Goal: Use online tool/utility: Utilize a website feature to perform a specific function

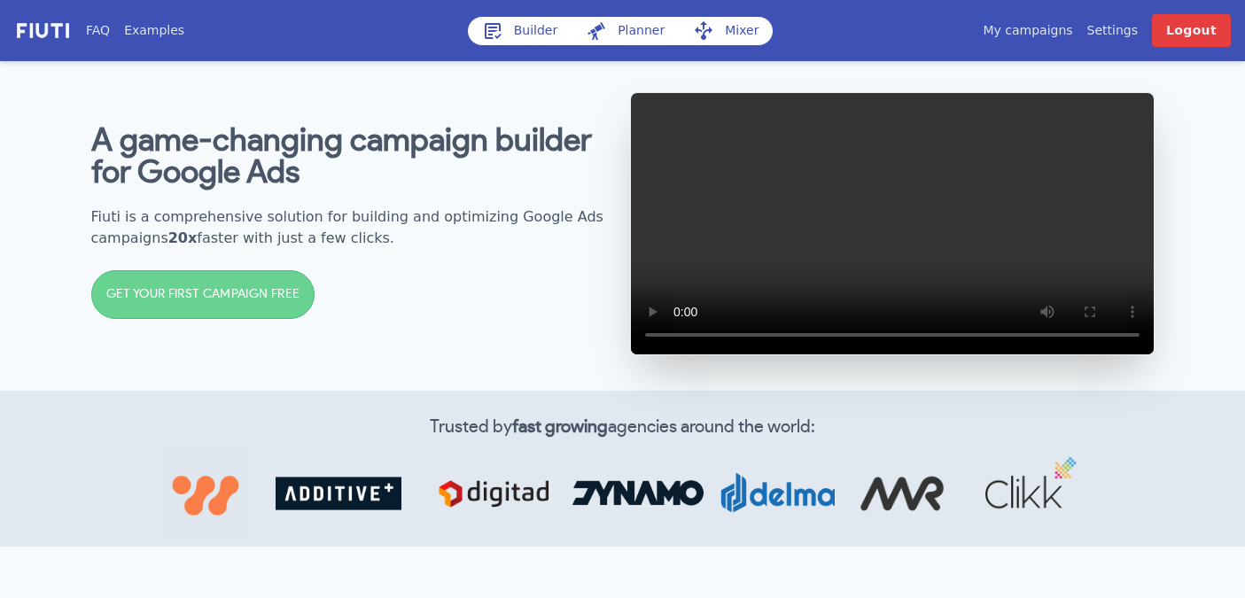
click at [518, 21] on link "Builder" at bounding box center [520, 31] width 105 height 28
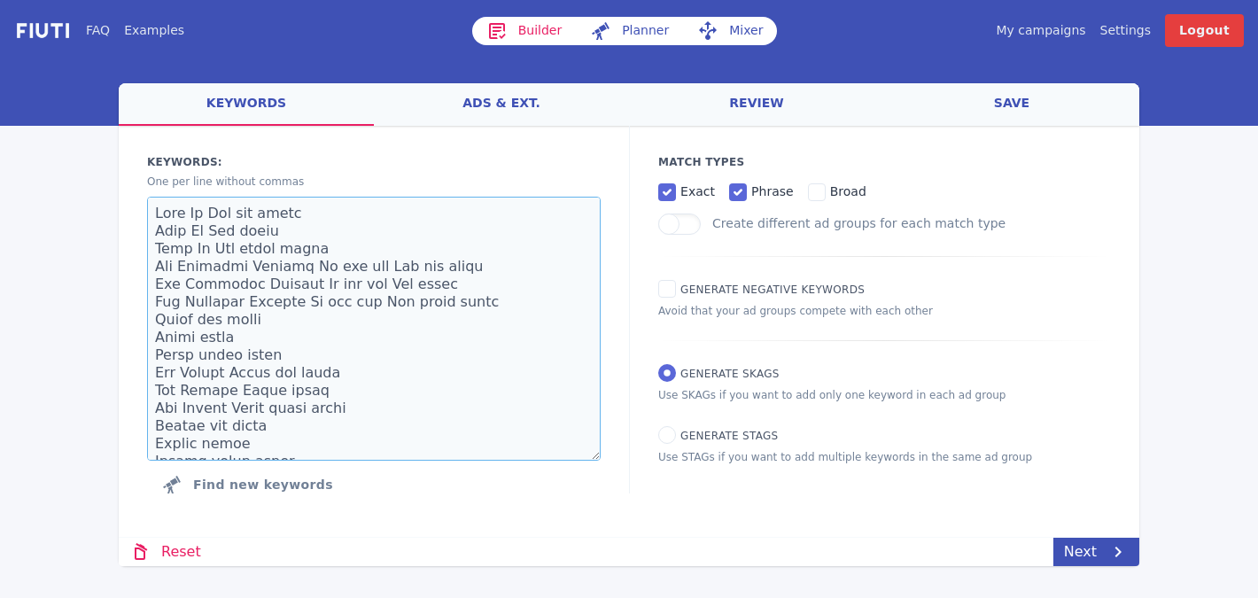
click at [341, 305] on textarea at bounding box center [374, 329] width 454 height 264
paste textarea "adapted beds for special needs adaptive beds special needs affordable special n…"
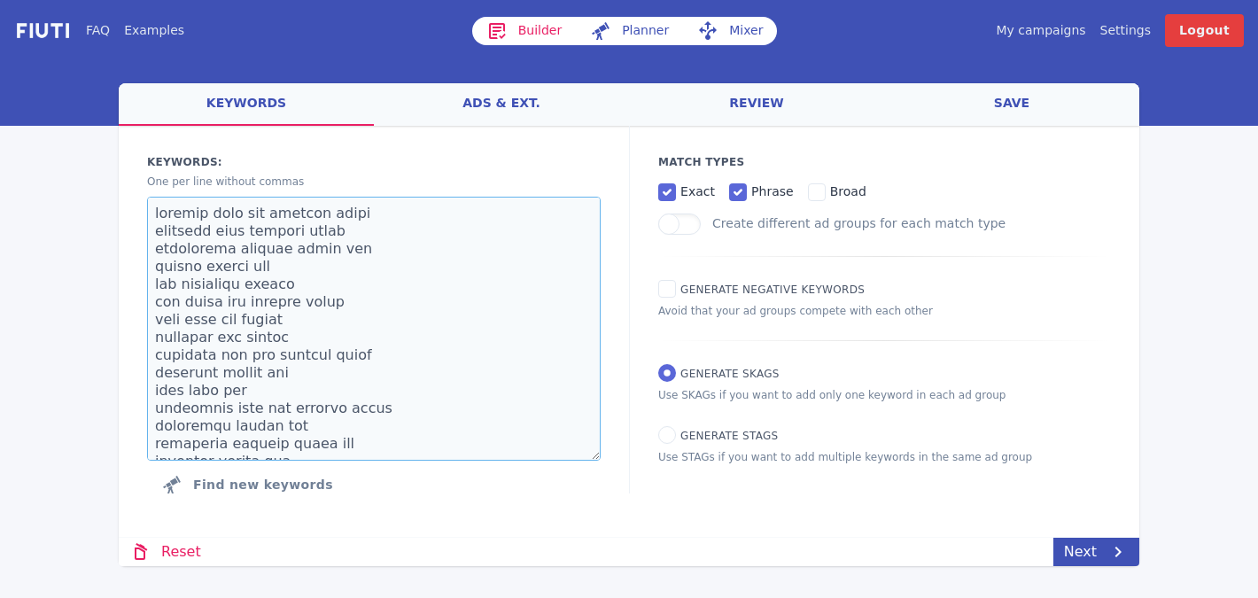
scroll to position [772, 0]
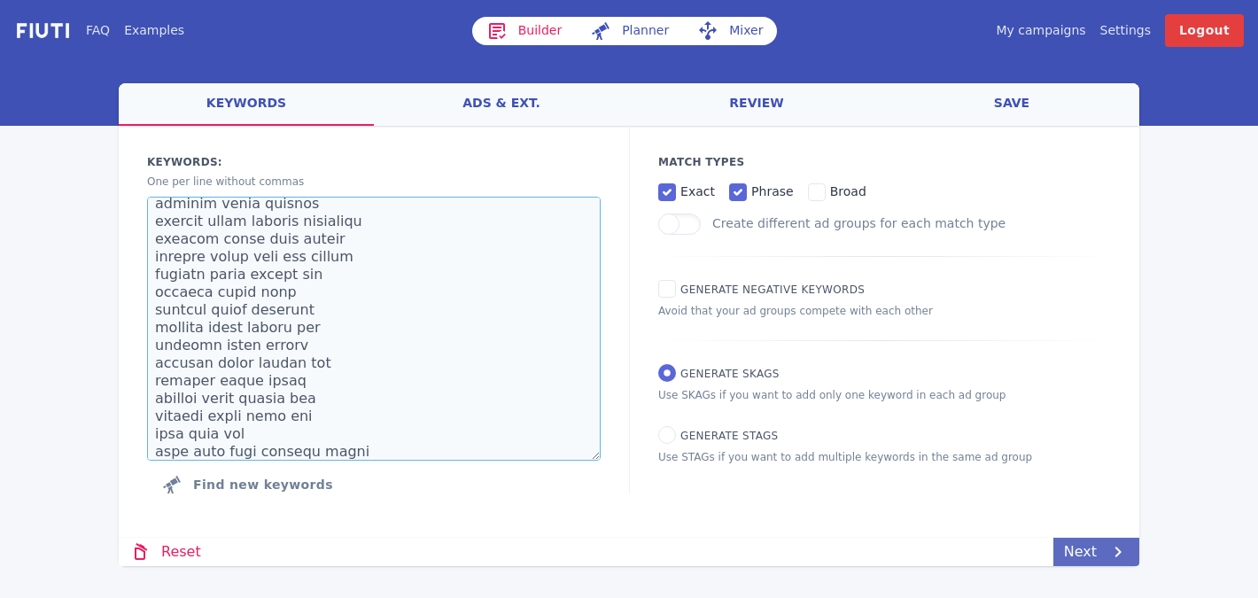
type textarea "adapted beds for special needs adaptive beds special needs affordable special n…"
click at [1106, 554] on link "Next" at bounding box center [1097, 552] width 86 height 28
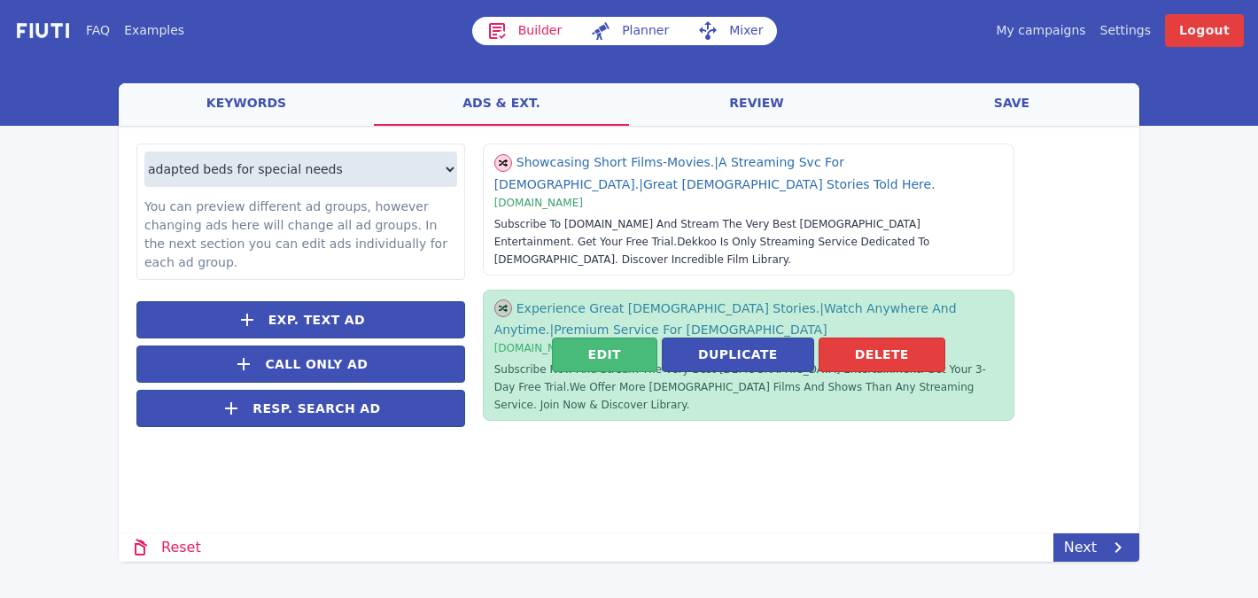
click at [939, 338] on div "Edit Duplicate [GEOGRAPHIC_DATA]" at bounding box center [749, 355] width 532 height 35
click at [901, 338] on button "Delete" at bounding box center [882, 355] width 127 height 35
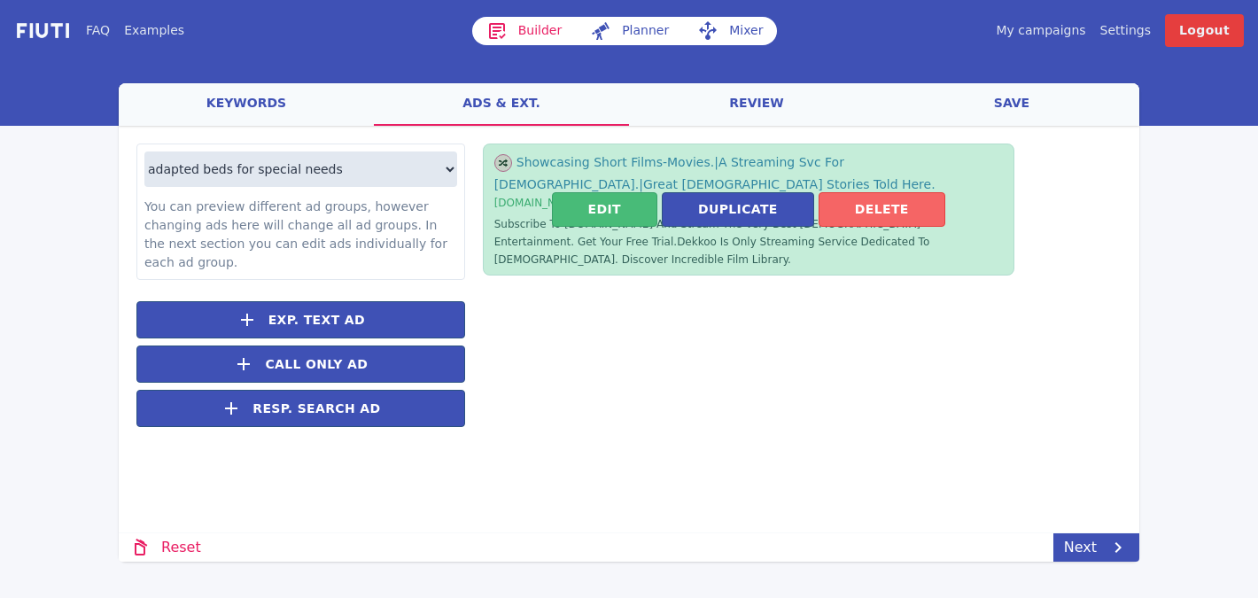
click at [908, 199] on button "Delete" at bounding box center [882, 209] width 127 height 35
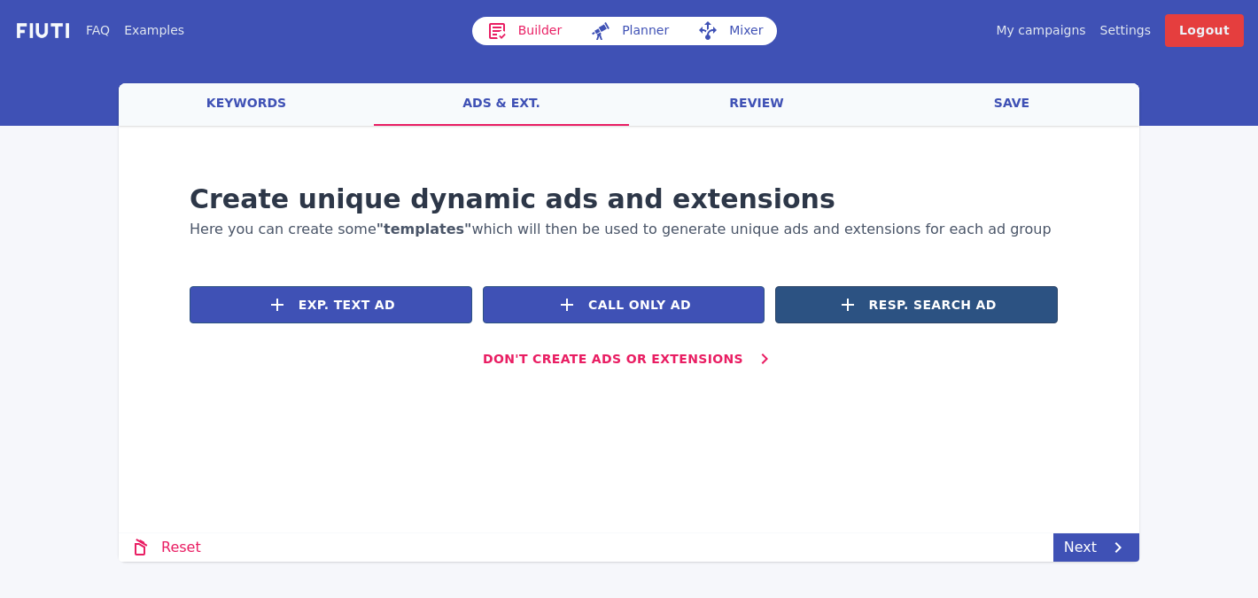
click at [946, 303] on span "Resp. Search Ad" at bounding box center [933, 305] width 128 height 19
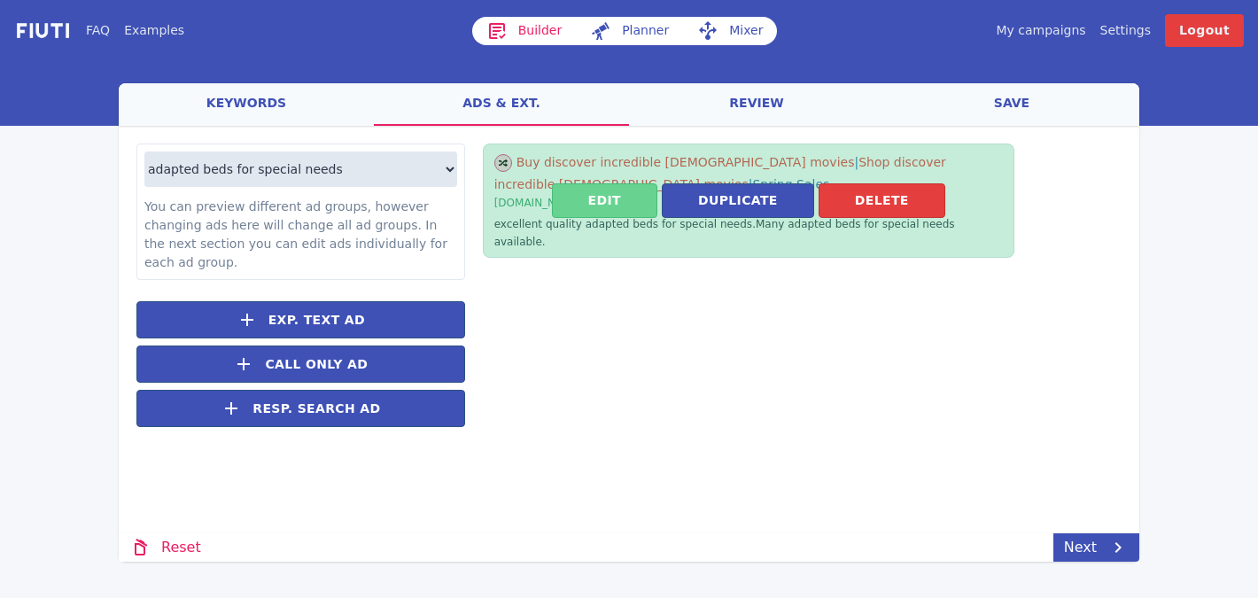
click at [634, 188] on button "Edit" at bounding box center [604, 200] width 105 height 35
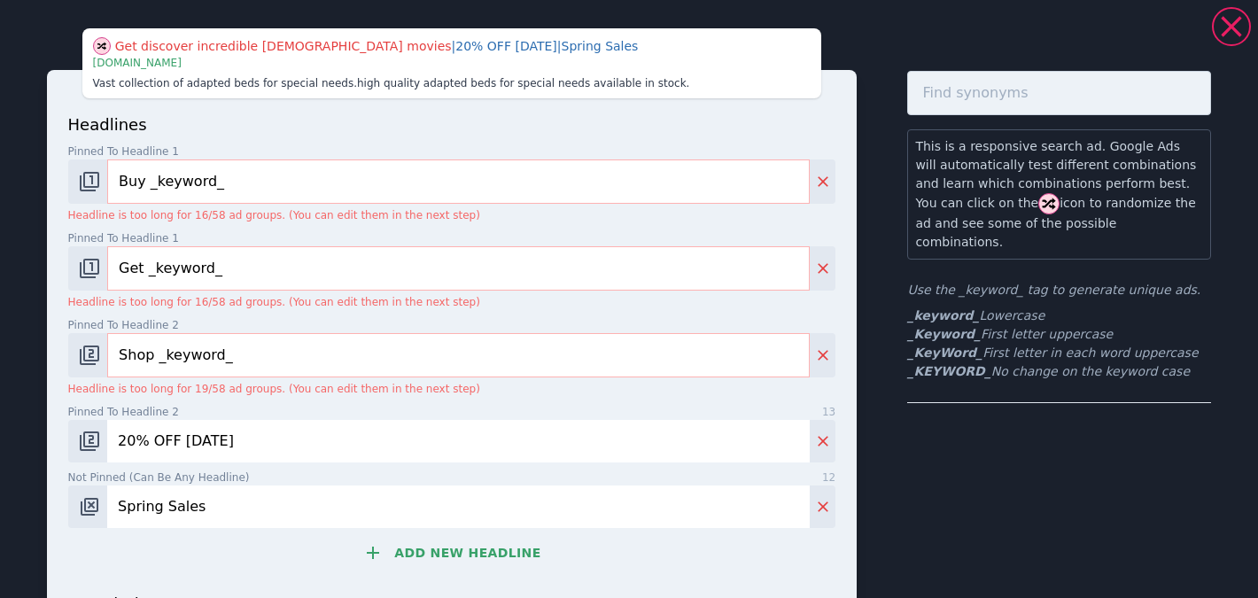
drag, startPoint x: 237, startPoint y: 183, endPoint x: 66, endPoint y: 181, distance: 171.9
click at [66, 181] on div "headlines Pinned to headline 1 13 Buy _keyword_ Headline is too long for 16/58 …" at bounding box center [452, 512] width 811 height 884
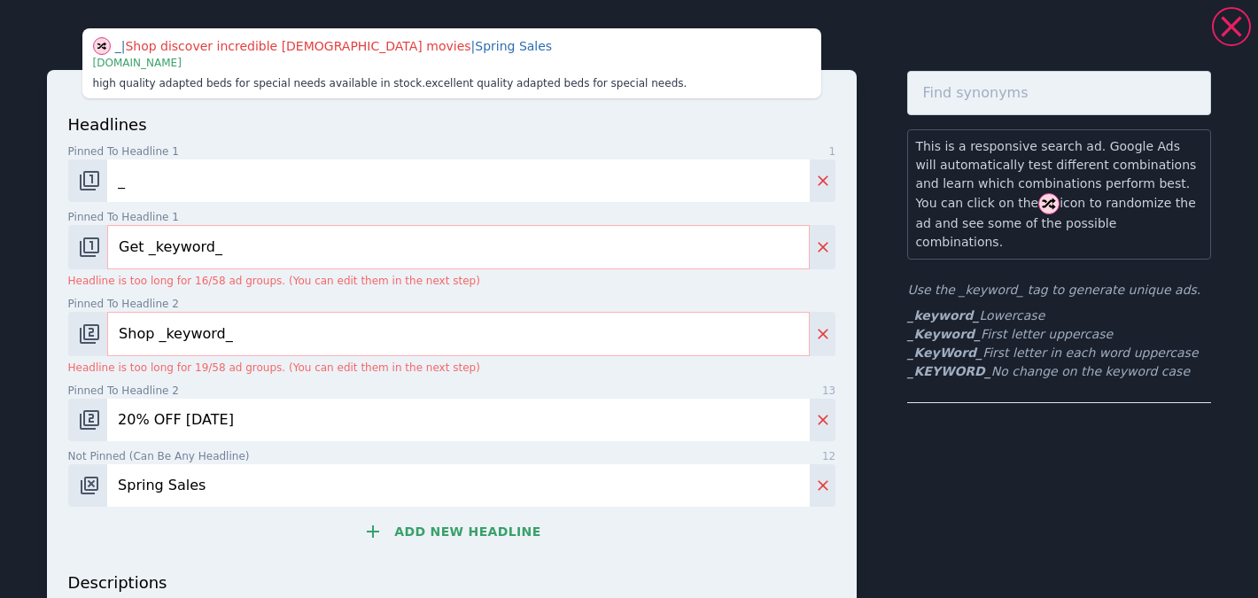
type input "_KeyWord_"
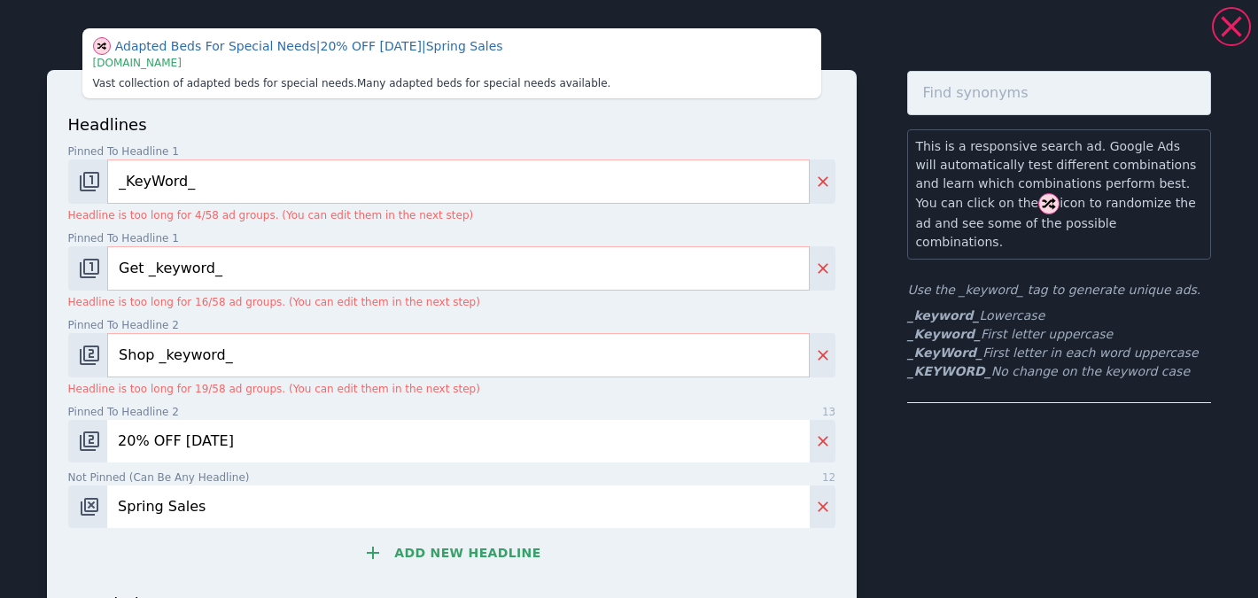
paste input "Safe Place Permanent Bed"
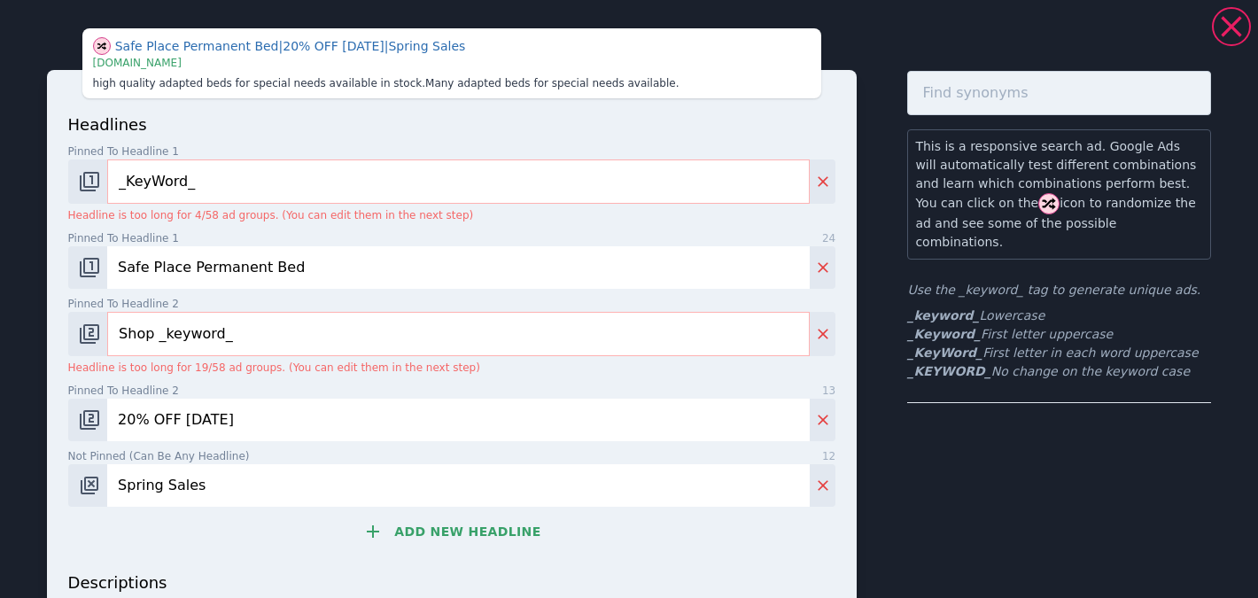
type input "Safe Place Permanent Bed"
paste input "afety Bed for Children"
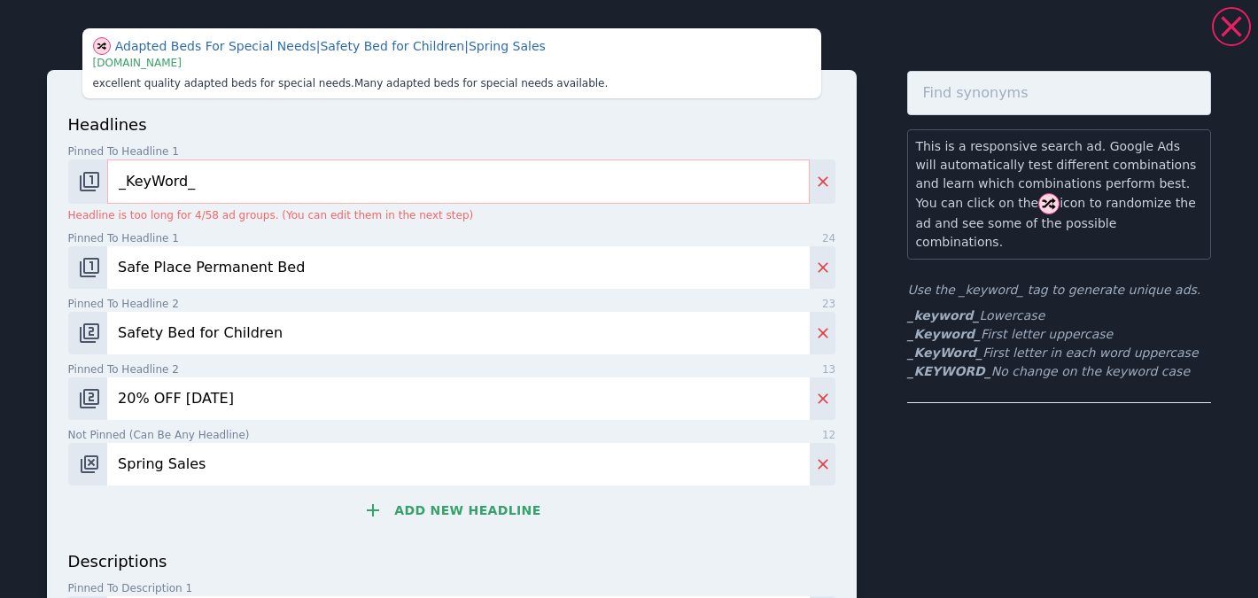
type input "Safety Bed for Children"
click at [450, 496] on button "Add new headline" at bounding box center [452, 510] width 768 height 35
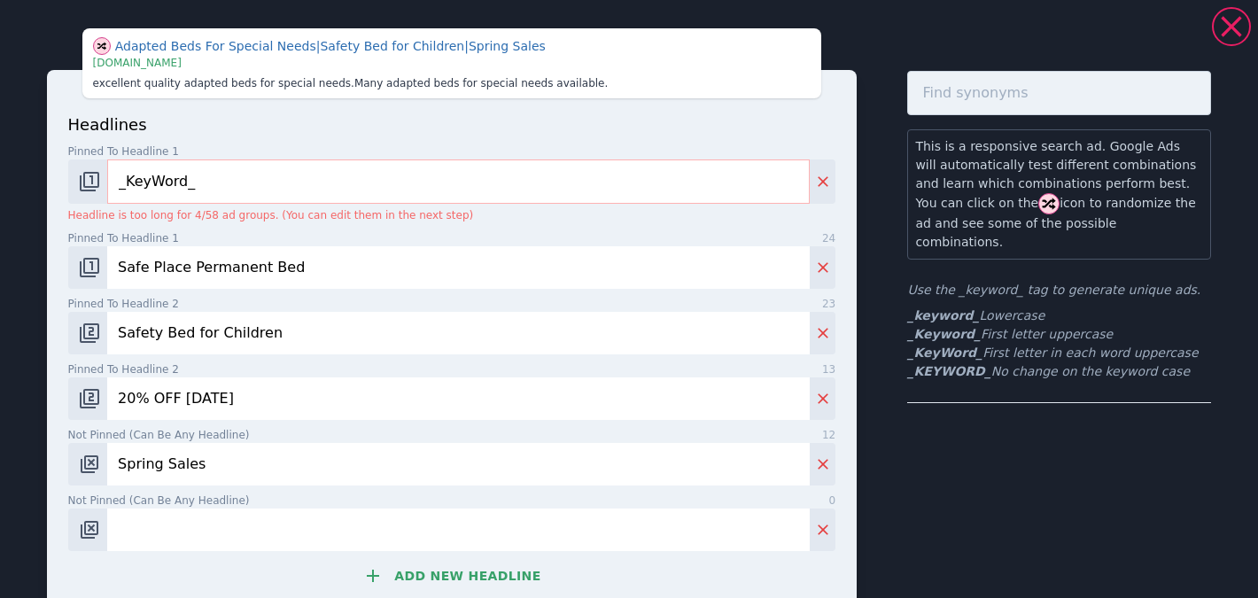
click at [461, 566] on button "Add new headline" at bounding box center [452, 575] width 768 height 35
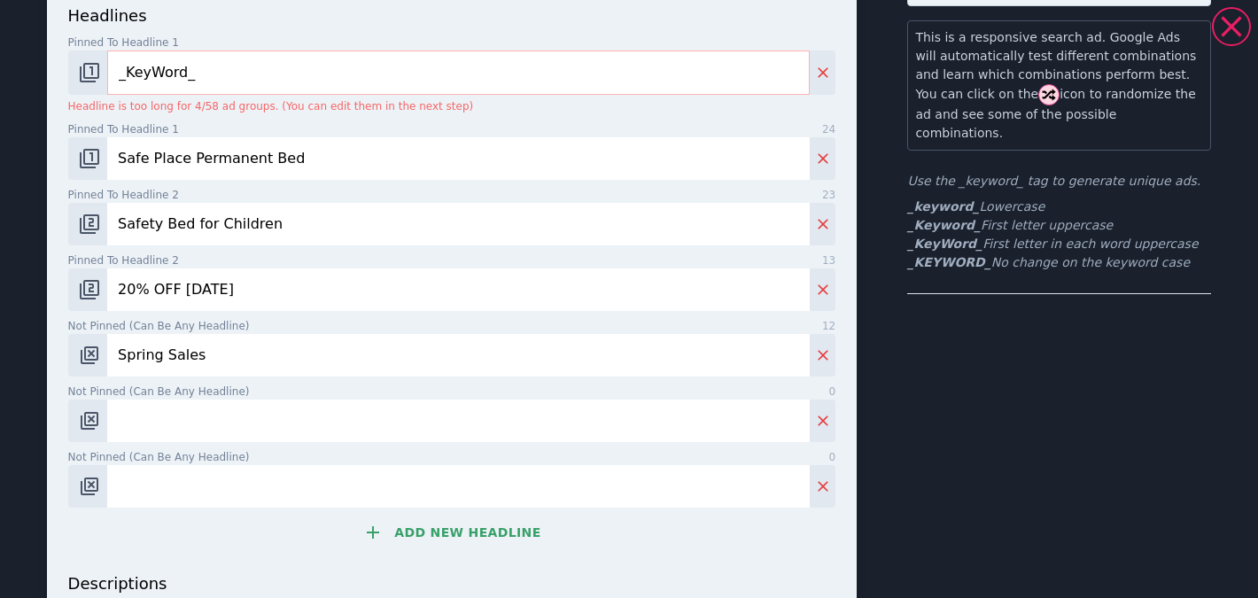
scroll to position [168, 0]
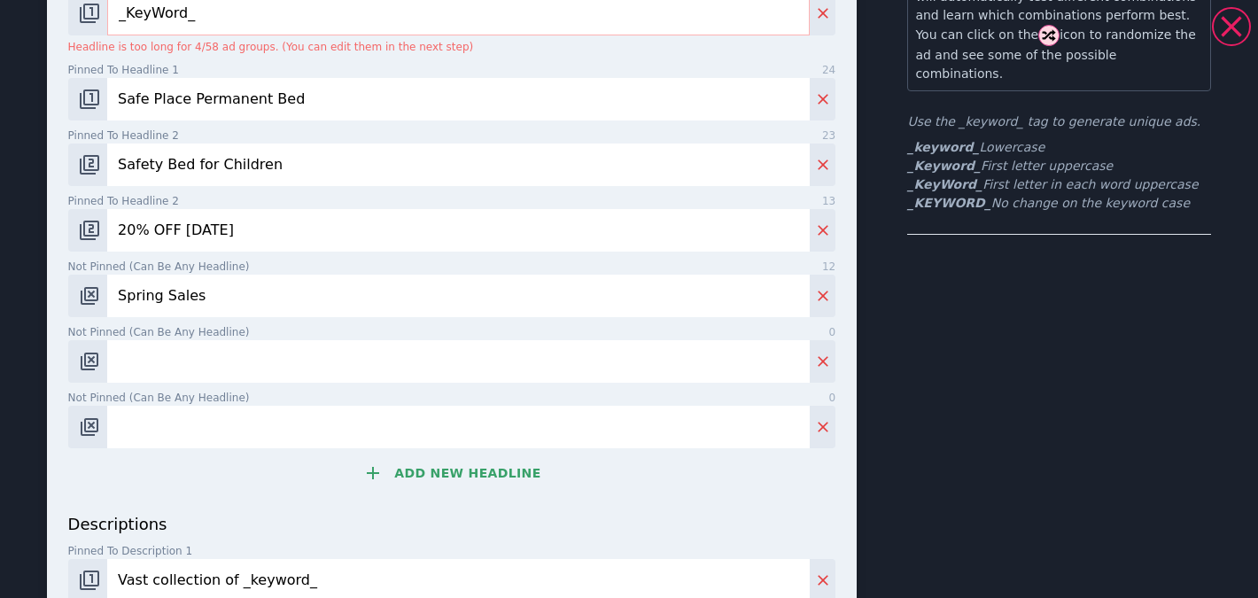
click at [461, 487] on button "Add new headline" at bounding box center [452, 473] width 768 height 35
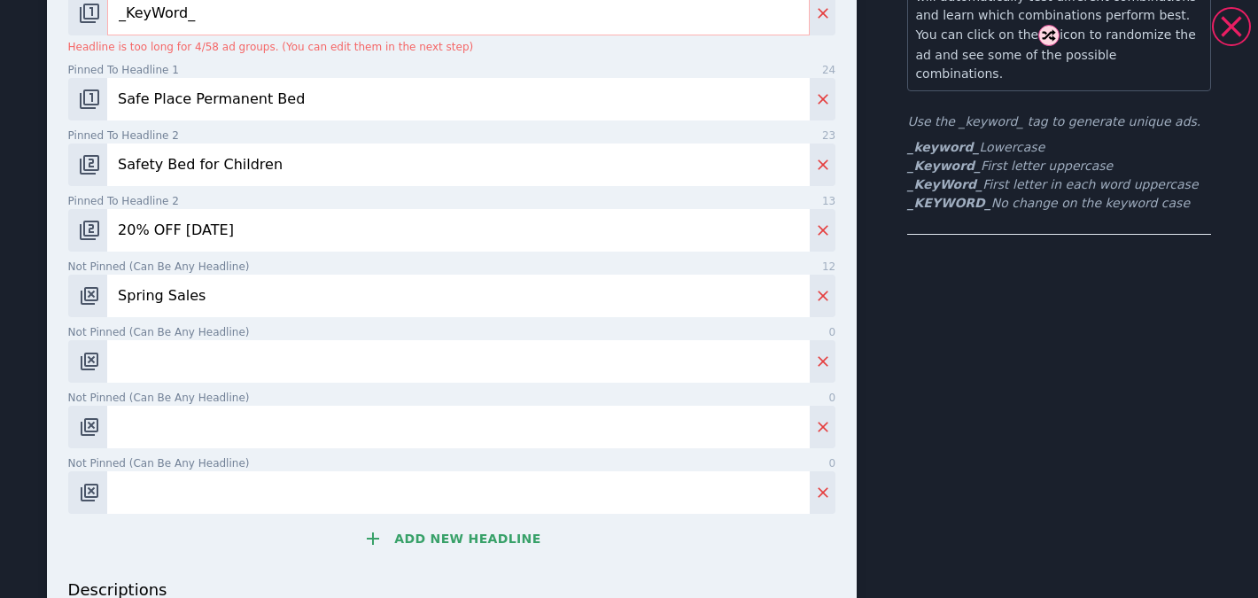
click at [463, 532] on button "Add new headline" at bounding box center [452, 538] width 768 height 35
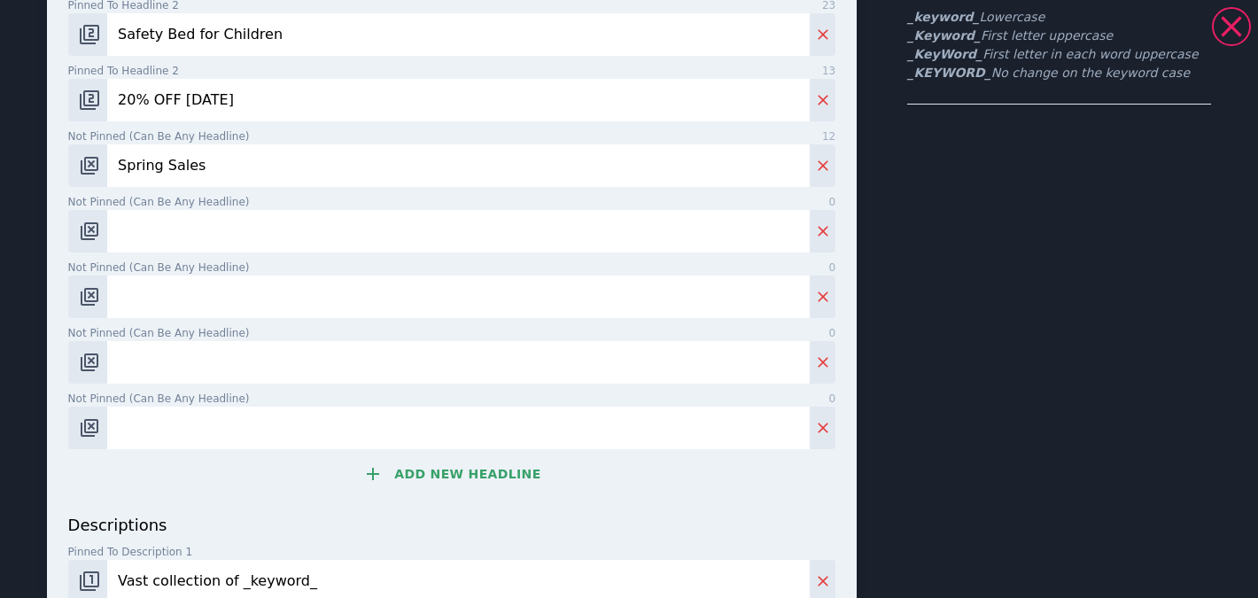
click at [462, 476] on button "Add new headline" at bounding box center [452, 473] width 768 height 35
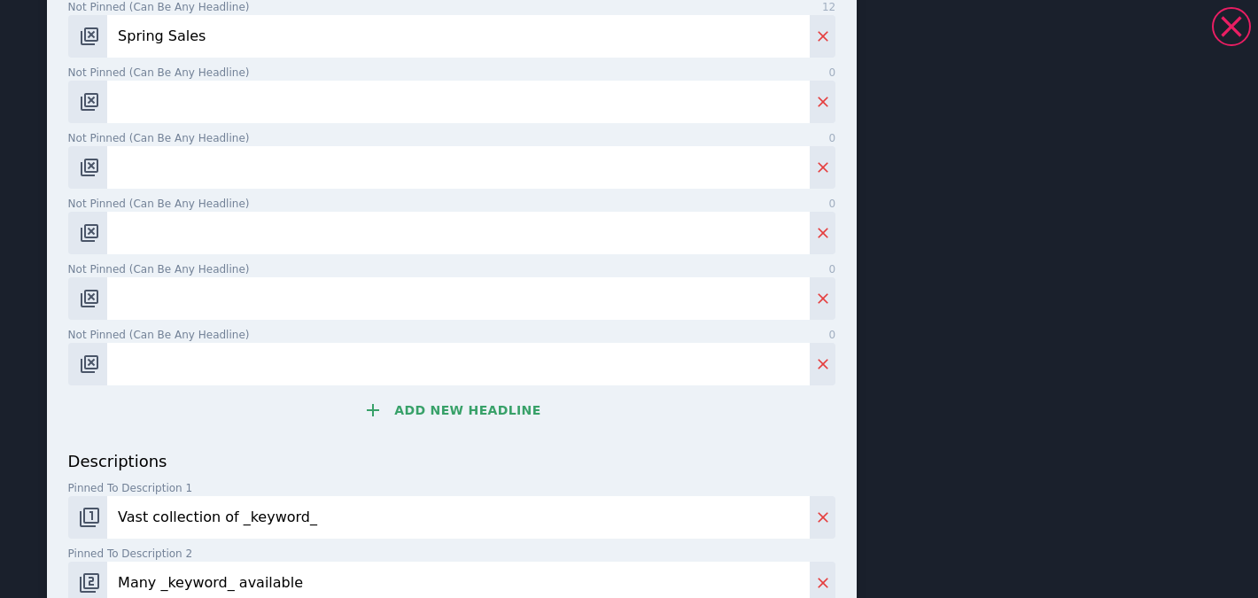
click at [467, 420] on button "Add new headline" at bounding box center [452, 410] width 768 height 35
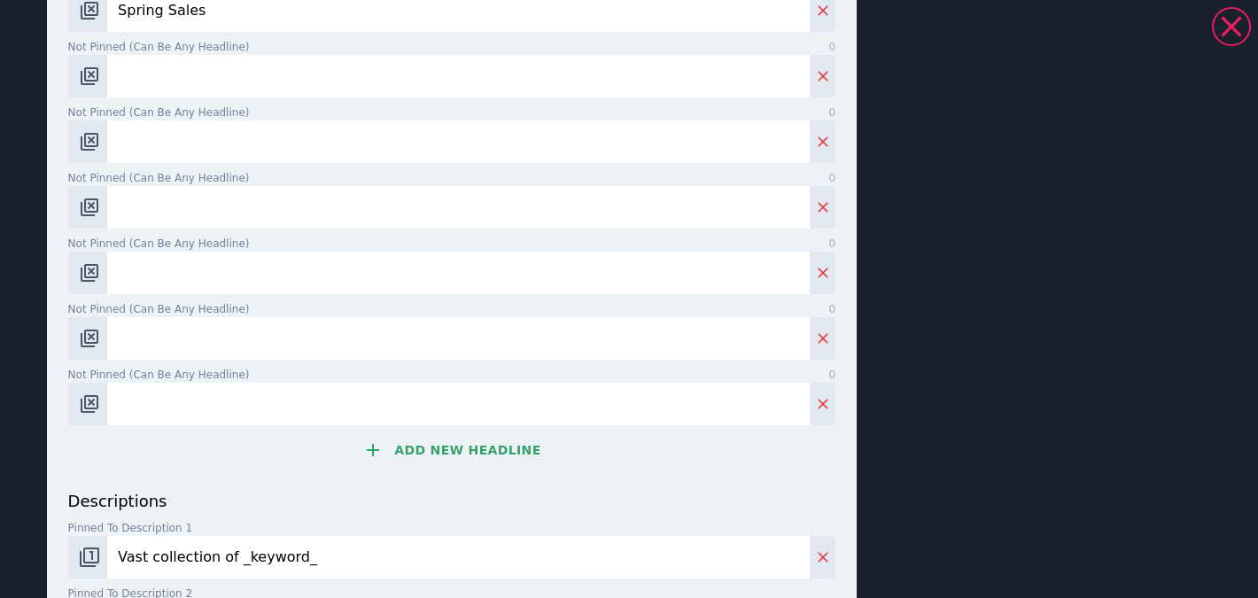
click at [474, 444] on button "Add new headline" at bounding box center [452, 449] width 768 height 35
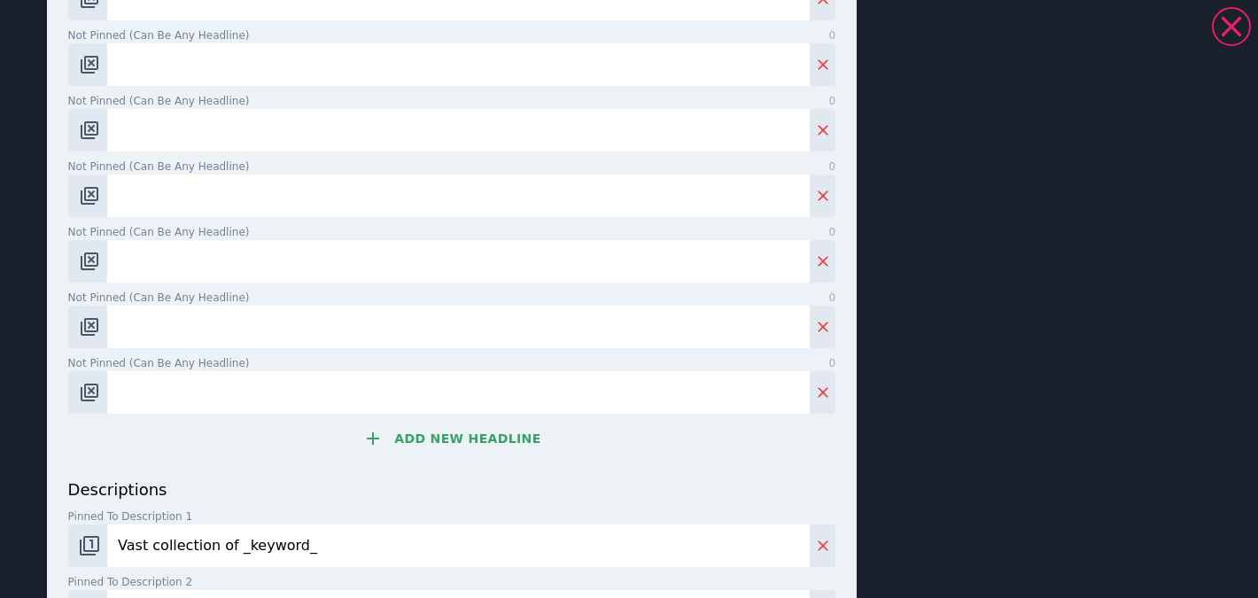
scroll to position [549, 0]
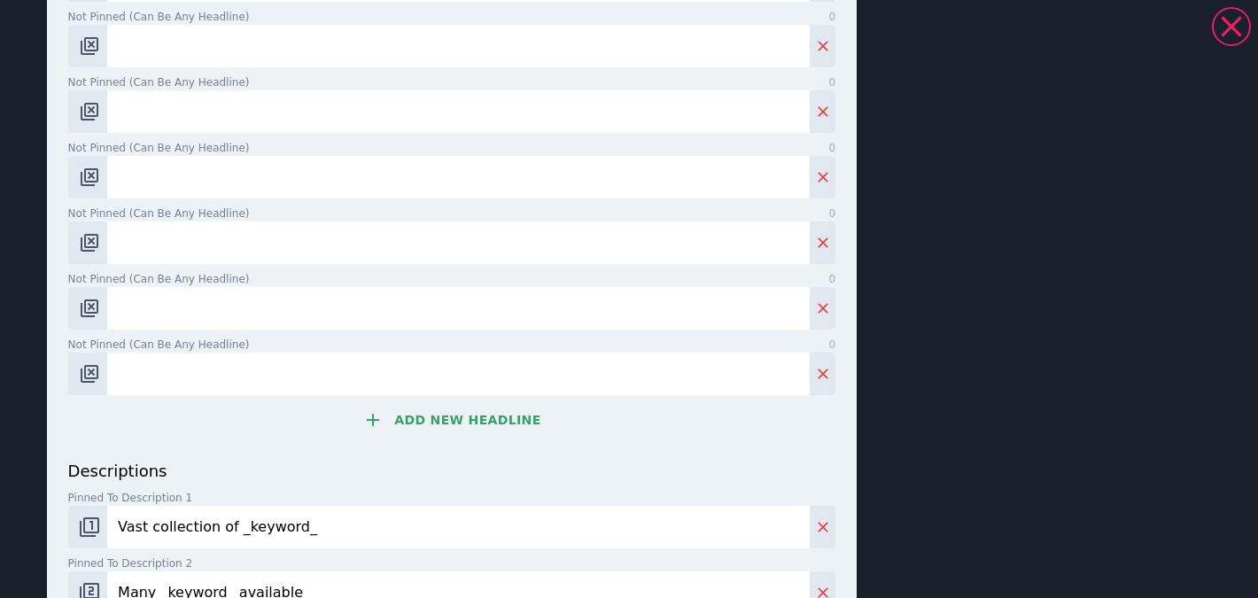
click at [478, 424] on button "Add new headline" at bounding box center [452, 419] width 768 height 35
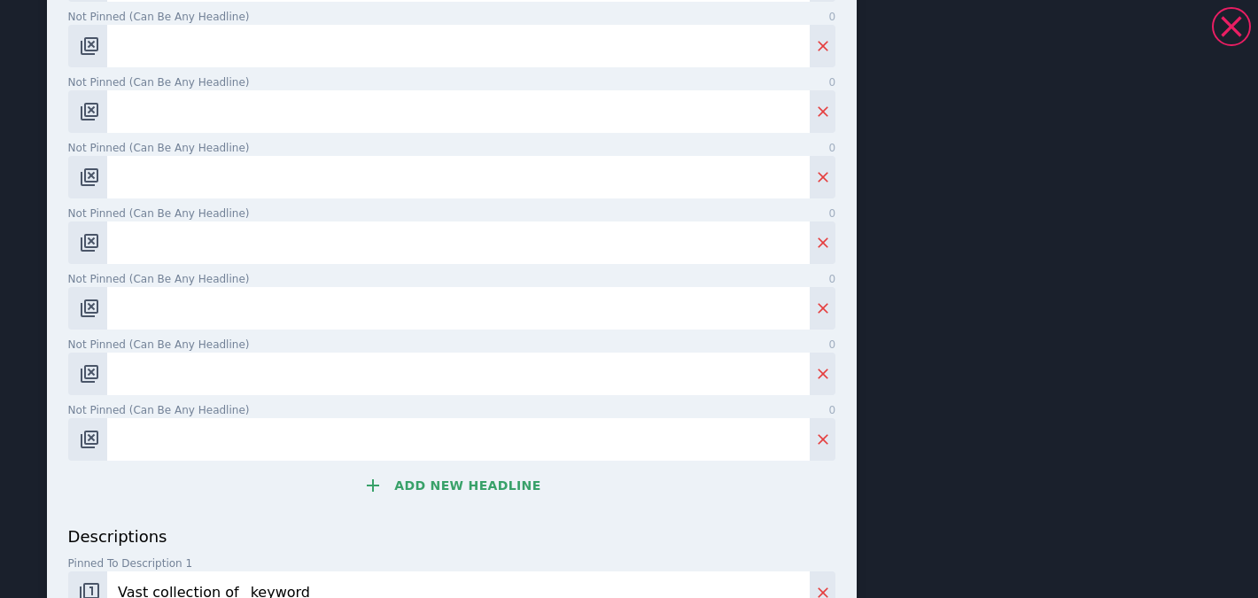
click at [480, 471] on button "Add new headline" at bounding box center [452, 485] width 768 height 35
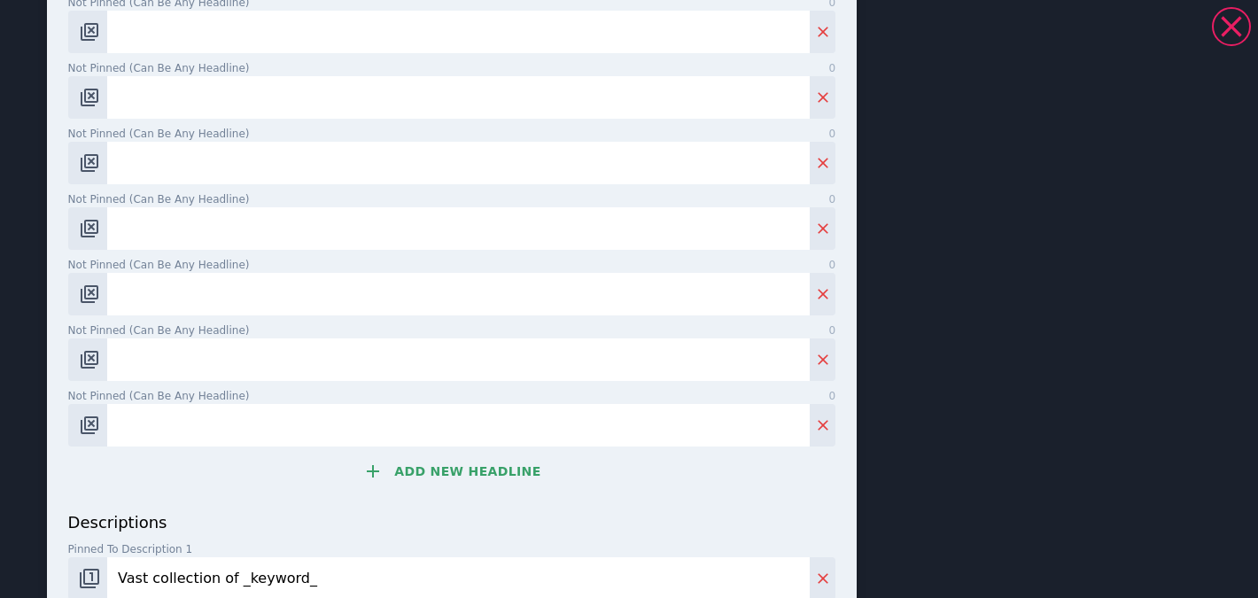
click at [480, 469] on button "Add new headline" at bounding box center [452, 471] width 768 height 35
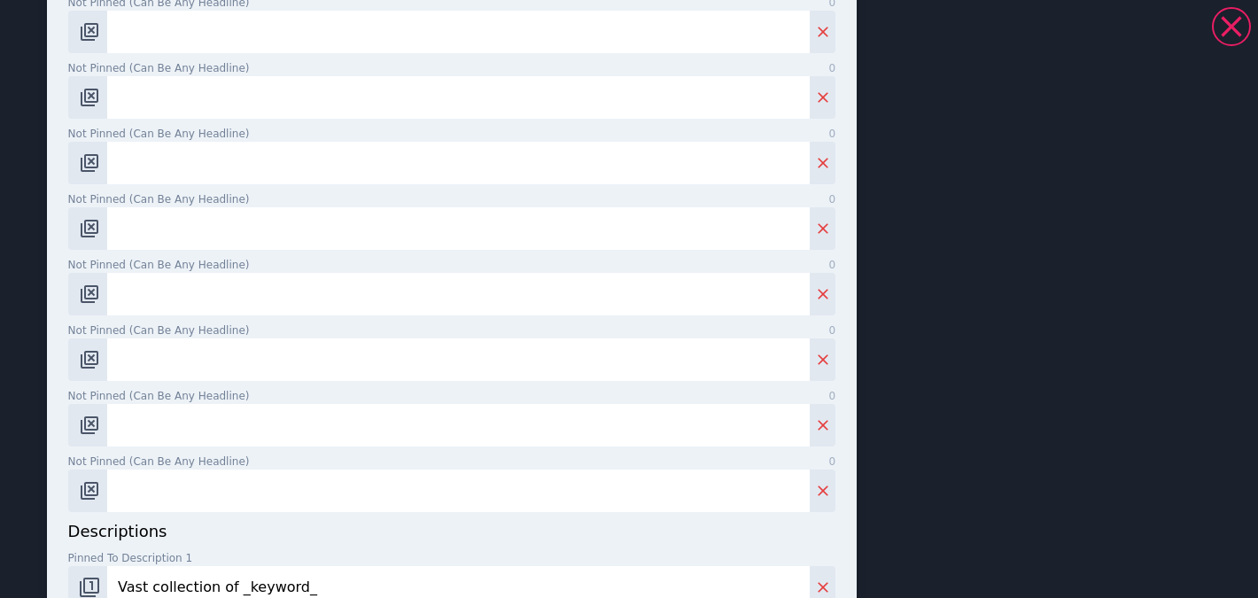
click at [480, 471] on input "Not pinned (Can be any headline) 0" at bounding box center [458, 491] width 703 height 43
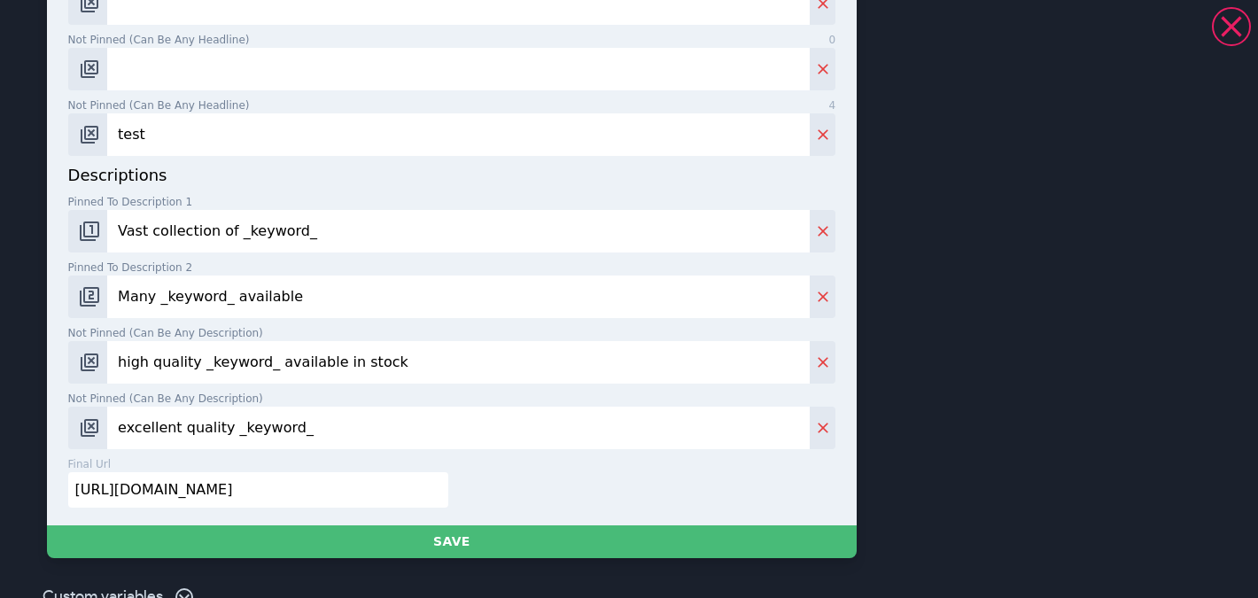
scroll to position [993, 0]
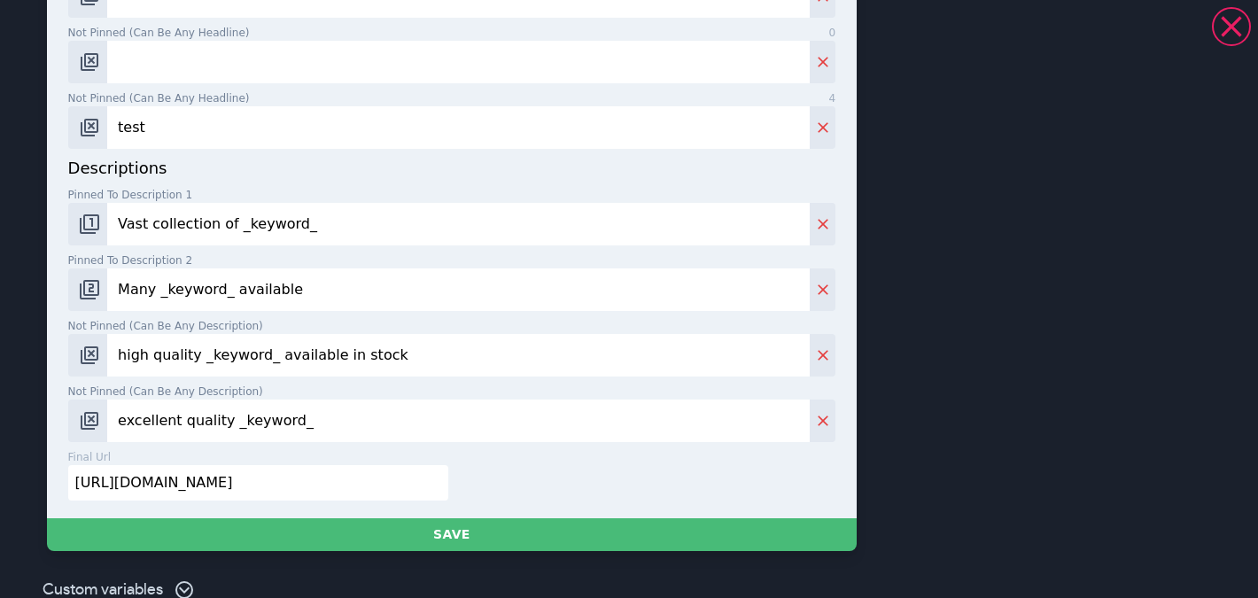
type input "test"
click at [383, 416] on input "excellent quality _keyword_" at bounding box center [458, 421] width 703 height 43
click at [324, 468] on input "[URL][DOMAIN_NAME]" at bounding box center [258, 482] width 380 height 35
paste input "[DOMAIN_NAME][URL]"
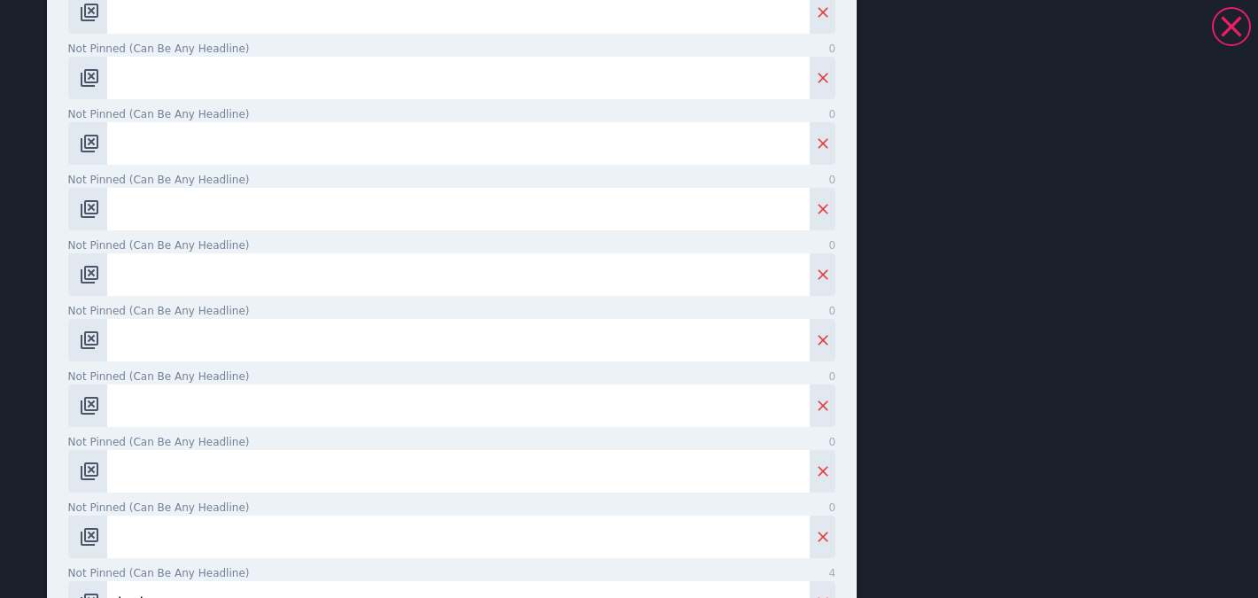
scroll to position [0, 0]
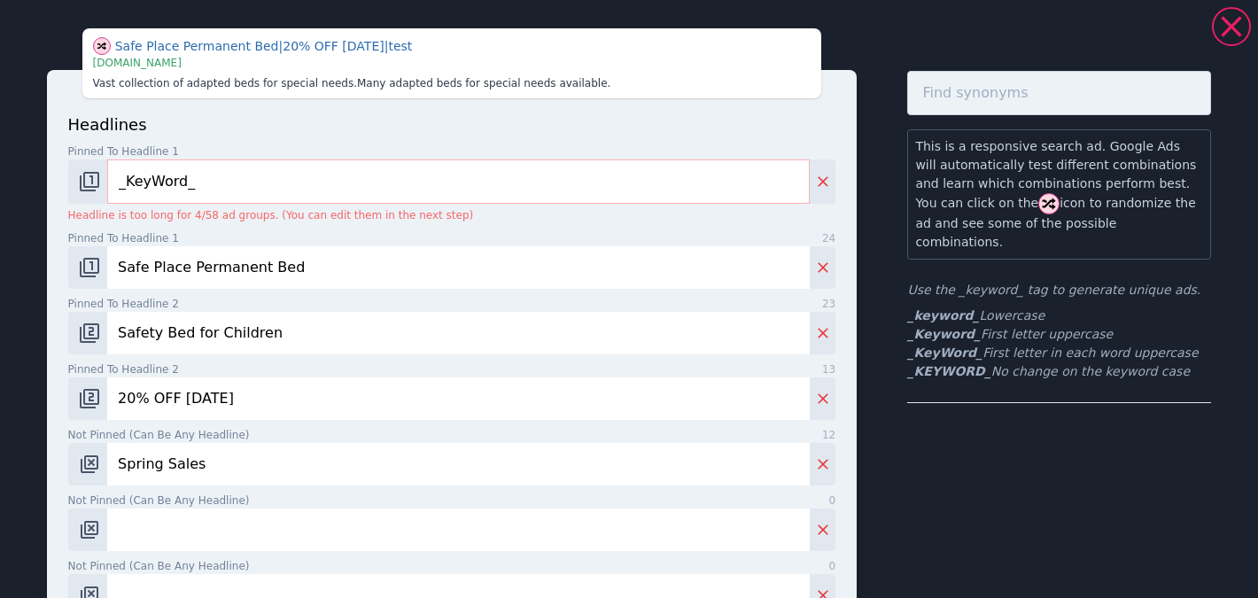
type input "[URL][DOMAIN_NAME]"
click at [308, 397] on input "20% OFF [DATE]" at bounding box center [458, 399] width 703 height 43
paste input "Safety Bed—Insurance Covered"
type input "Safety Bed—Insurance Covered"
click at [293, 460] on input "Spring Sales" at bounding box center [458, 464] width 703 height 43
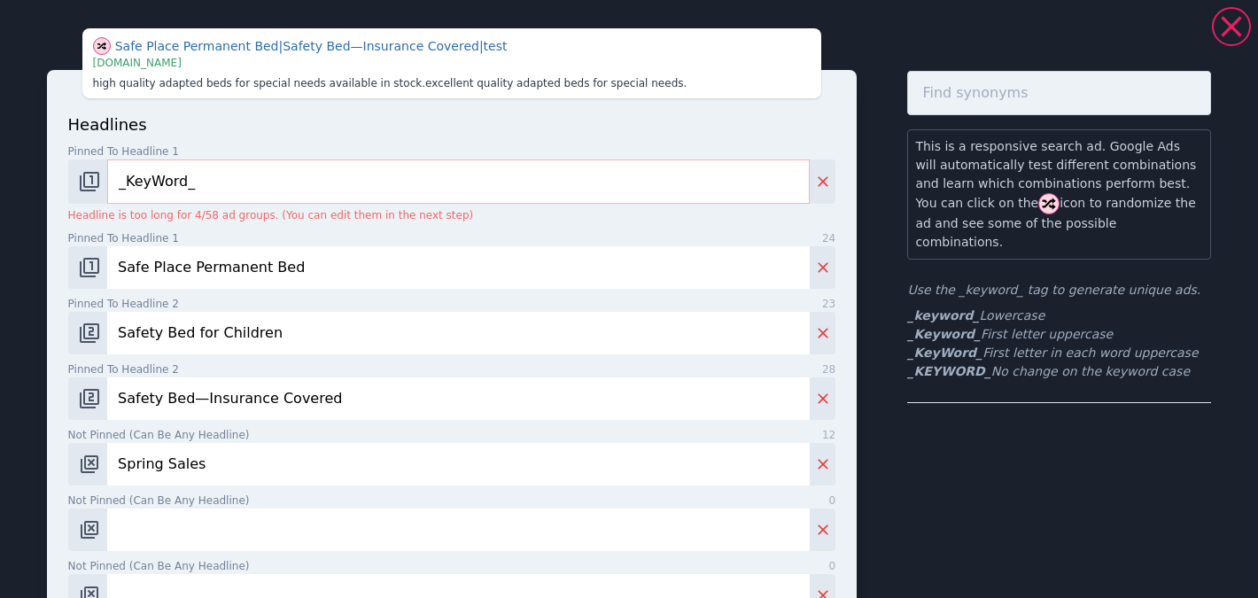
paste input "ecial Needs Smart Safety Bed"
type input "Special Needs Smart Safety Bed"
paste input "Smart Safety Bed for Children"
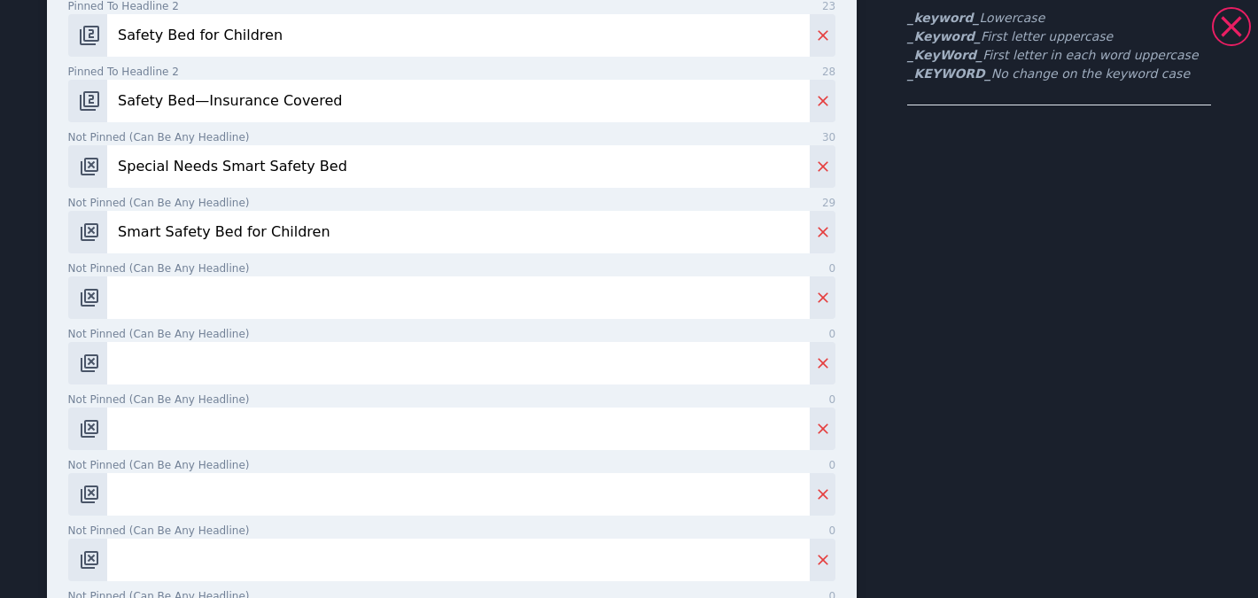
scroll to position [323, 0]
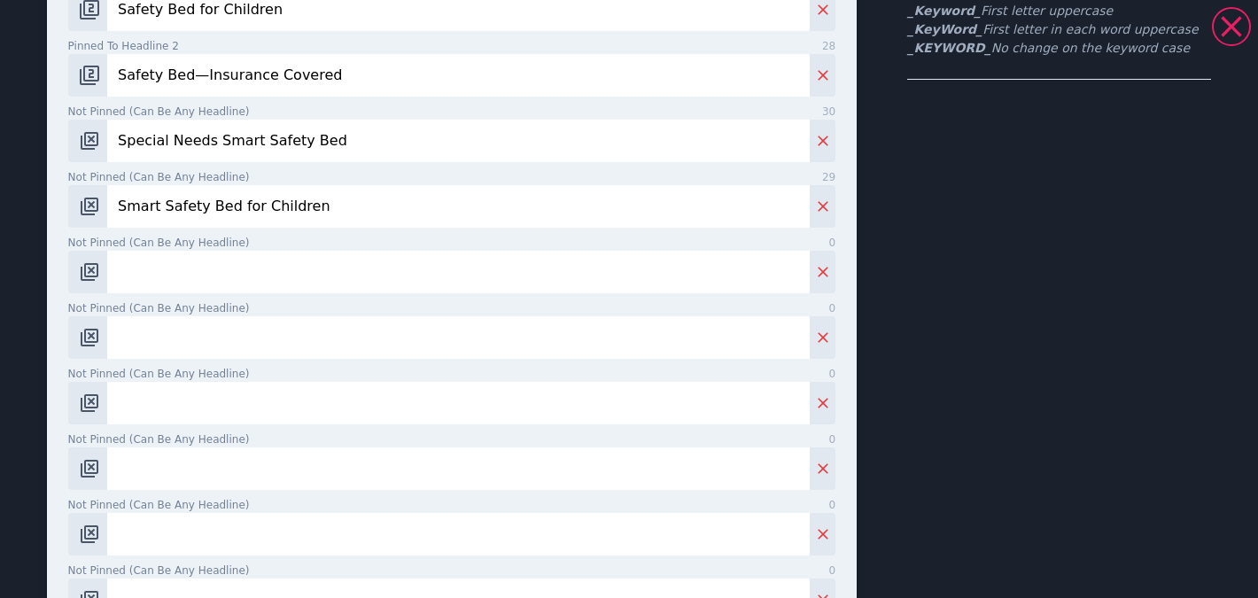
type input "Smart Safety Bed for Children"
click at [265, 261] on input "Not pinned (Can be any headline) 0" at bounding box center [458, 272] width 703 height 43
paste input "Secure Bed for Your Child"
type input "Secure Bed for Your Child"
click at [263, 328] on input "Not pinned (Can be any headline) 0" at bounding box center [458, 337] width 703 height 43
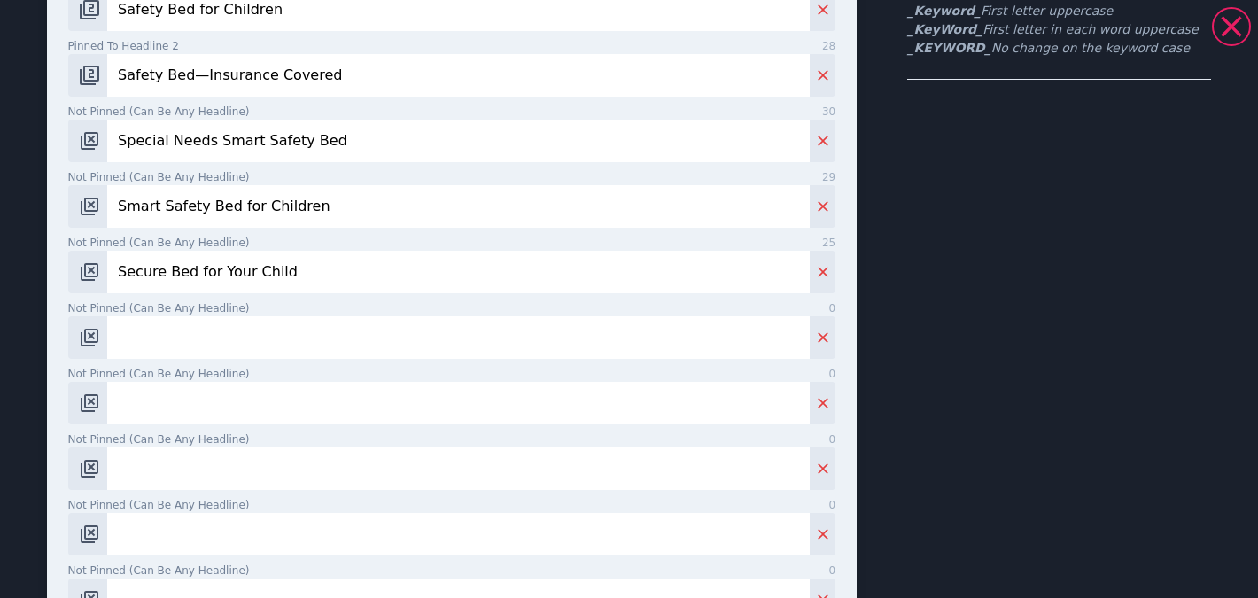
paste input "Smart Bed for Special Needs"
type input "Smart Bed for Special Needs"
click at [324, 385] on input "Not pinned (Can be any headline) 0" at bounding box center [458, 403] width 703 height 43
paste input "Safety Bed with Camera"
type input "Safety Bed with Camera"
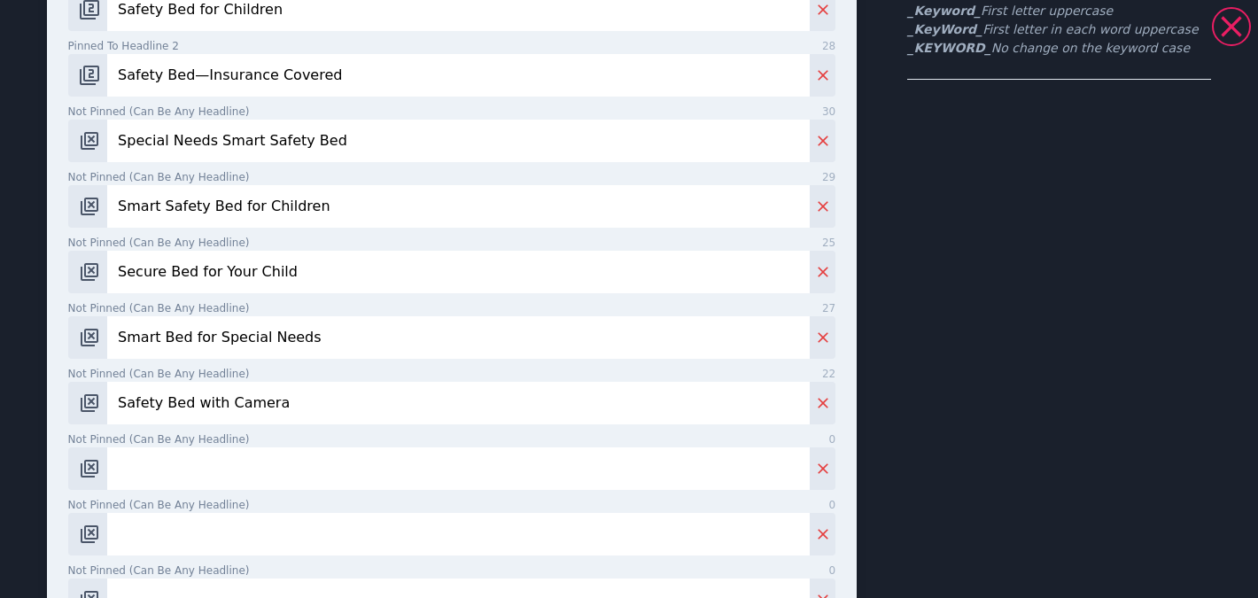
click at [346, 482] on input "Not pinned (Can be any headline) 0" at bounding box center [458, 469] width 703 height 43
paste input "Enclosed Bed with Monitor"
type input "Enclosed Bed with Monitor"
paste input "Insurance Covered Safety Bed"
type input "Insurance Covered Safety Bed"
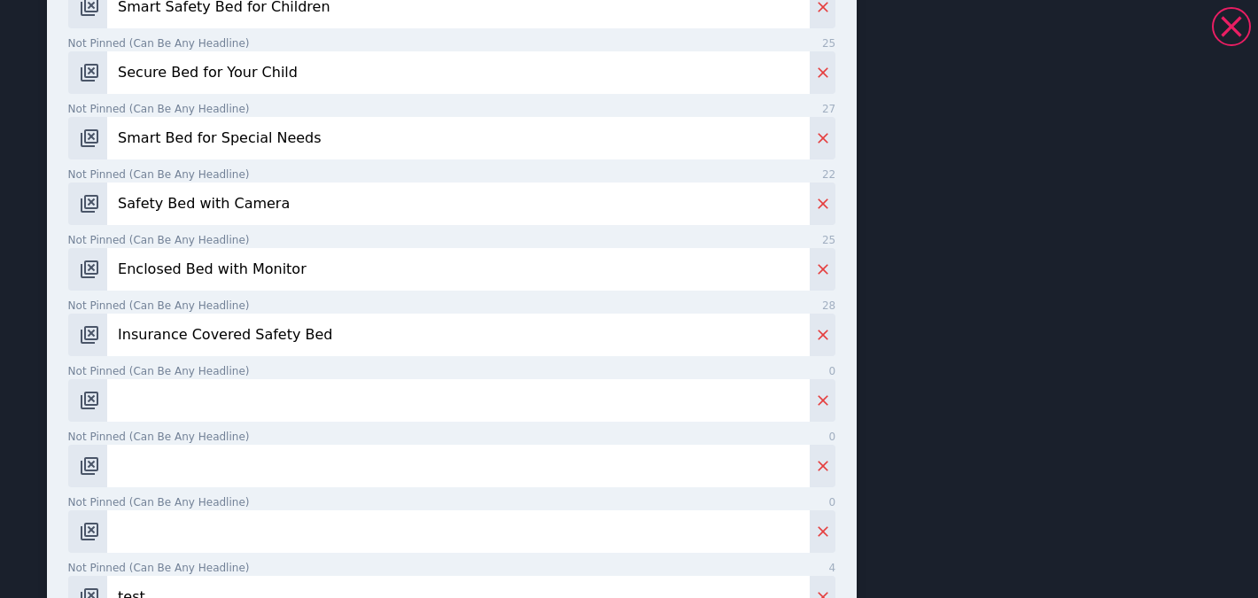
scroll to position [530, 0]
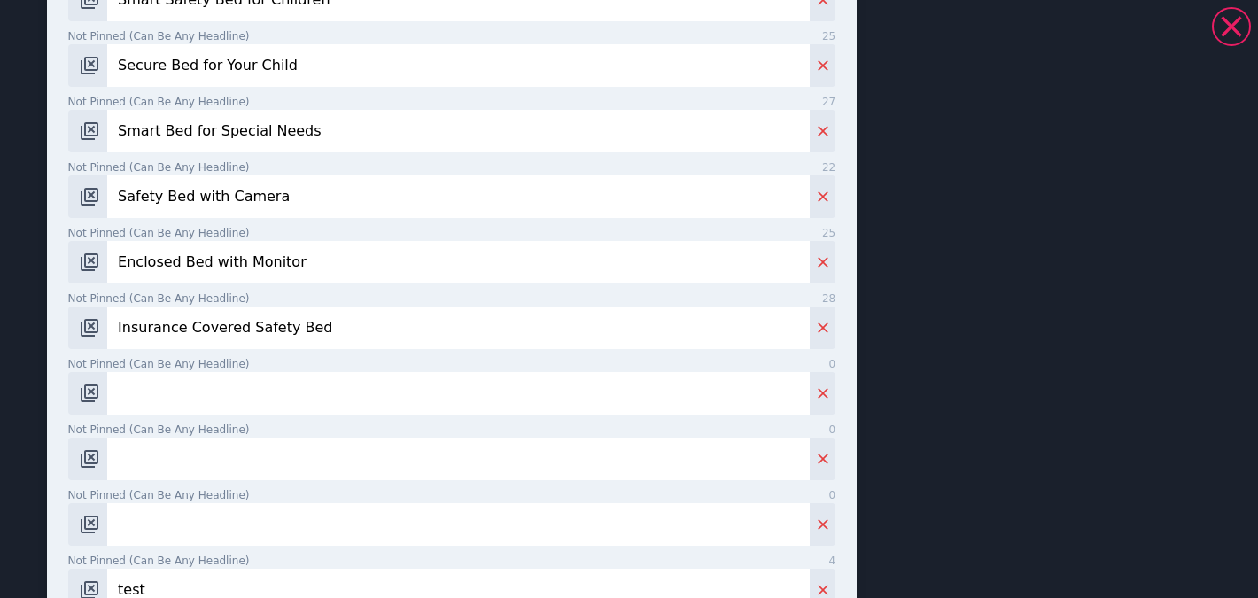
click at [332, 403] on input "Not pinned (Can be any headline) 0" at bounding box center [458, 393] width 703 height 43
paste input "Safety Bed for Special Needs"
type input "Safety Bed for Special Needs"
click at [285, 475] on input "Not pinned (Can be any headline) 0" at bounding box center [458, 459] width 703 height 43
paste input "Special Needs Safety Bed"
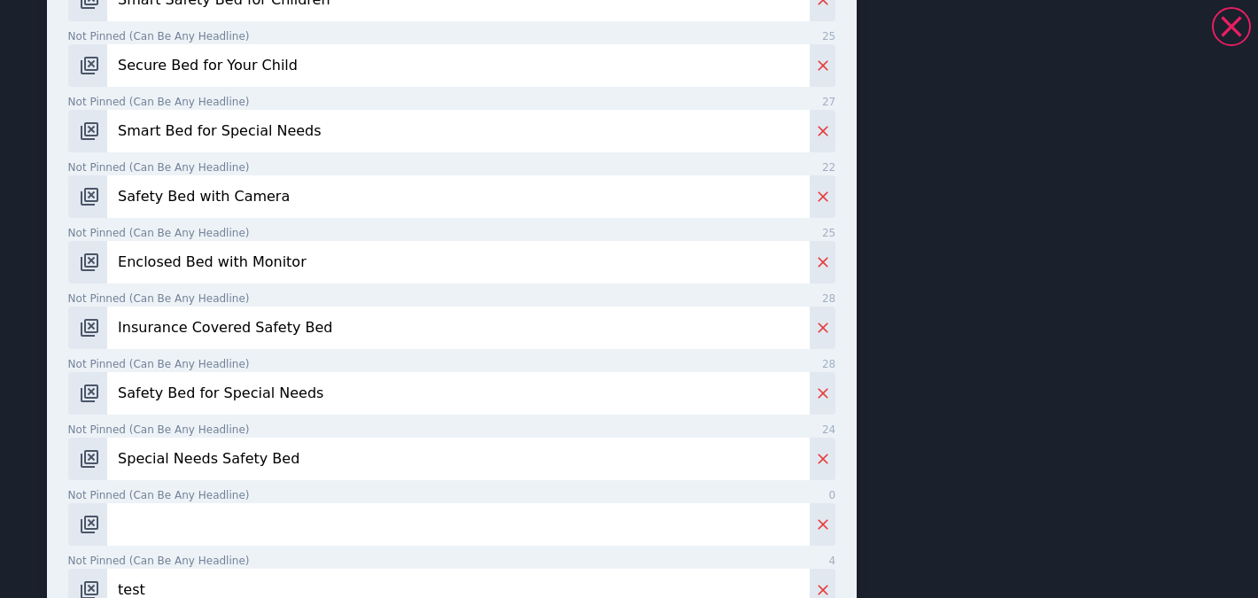
type input "Special Needs Safety Bed"
paste input "Enclosed Safety Bed"
type input "Enclosed Safety Bed"
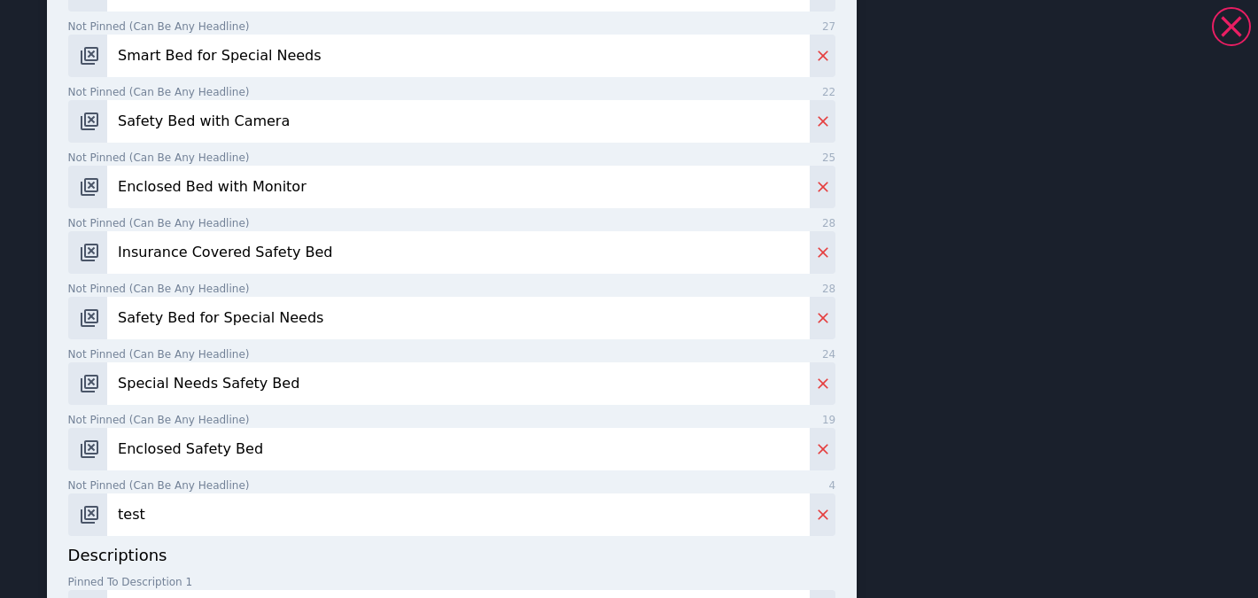
scroll to position [653, 0]
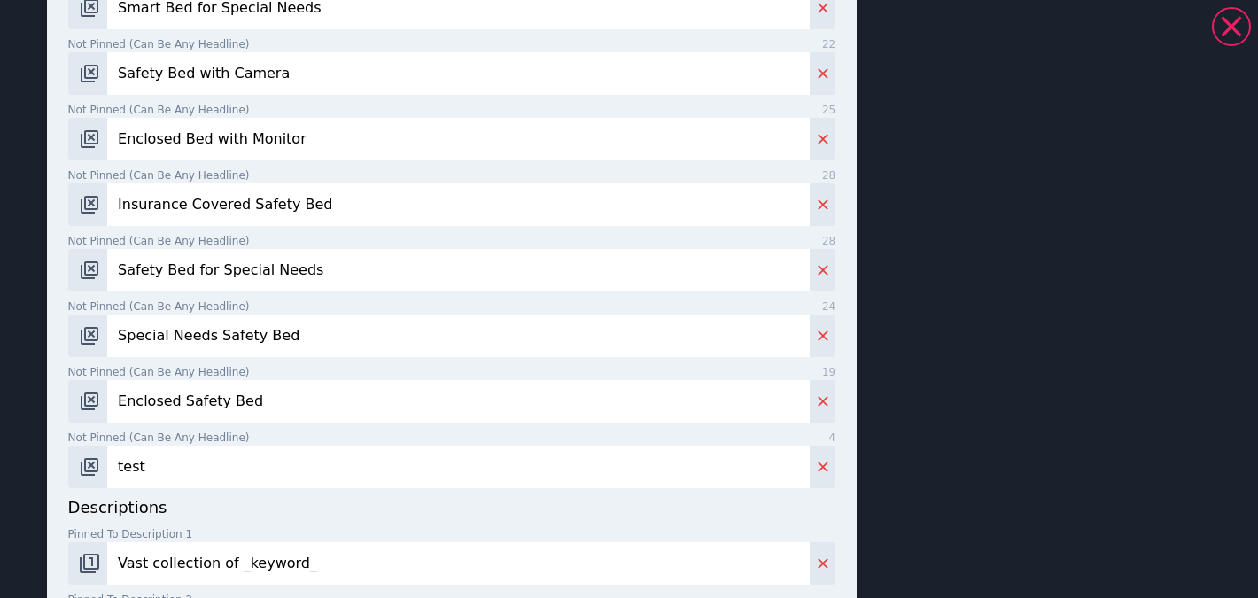
click at [251, 467] on input "test" at bounding box center [458, 467] width 703 height 43
paste input "Easy Insurance Help—Safety Bed"
type input "Easy Insurance Help—Safety Bed"
paste input "Safe Place Permanent Bed—Covered by Insurance and Medicaid and We Handle the Pa…"
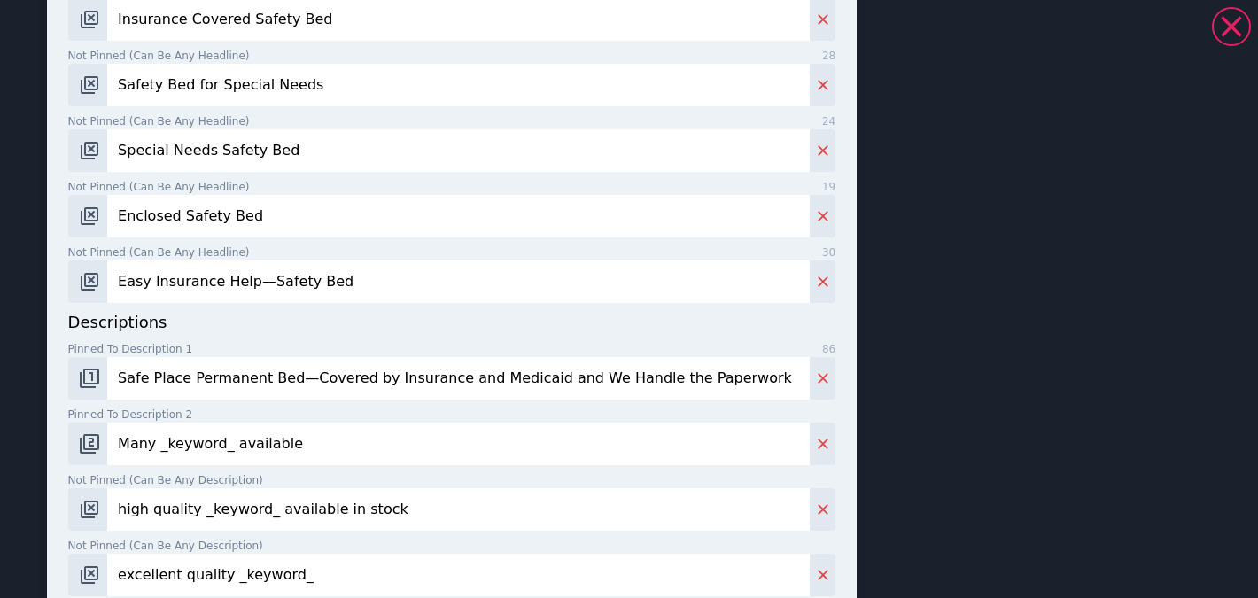
scroll to position [875, 0]
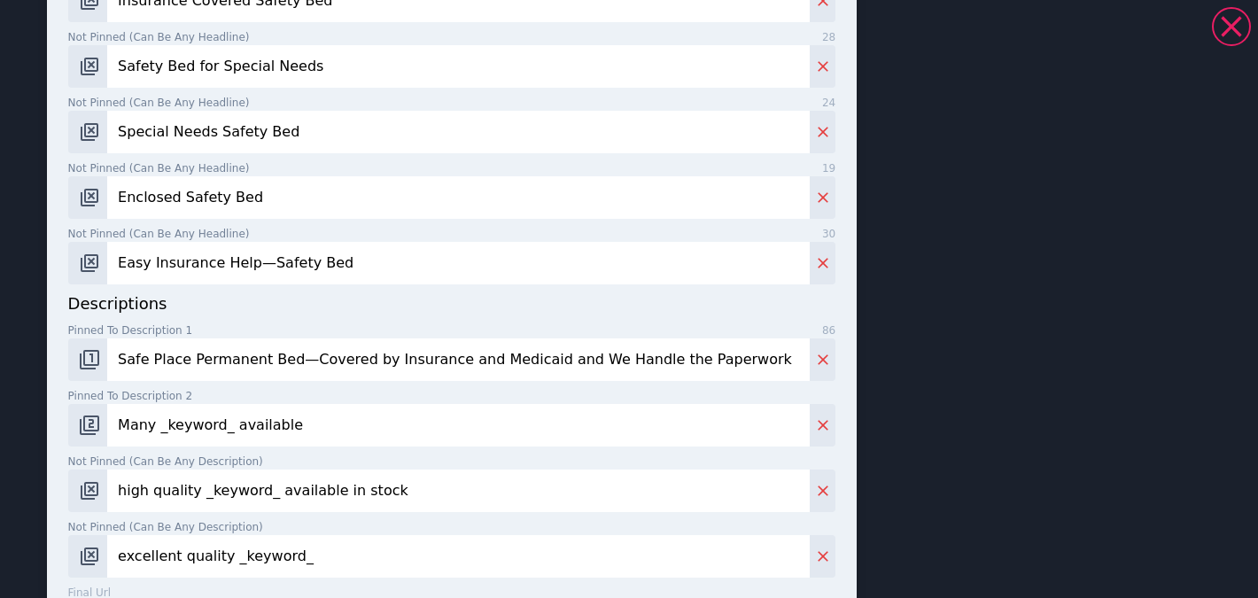
type input "Safe Place Permanent Bed—Covered by Insurance and Medicaid and We Handle the Pa…"
paste input "Sleep Safe with a Safe Place Permanent Bed Covered by Insurance—Fast DME Connec…"
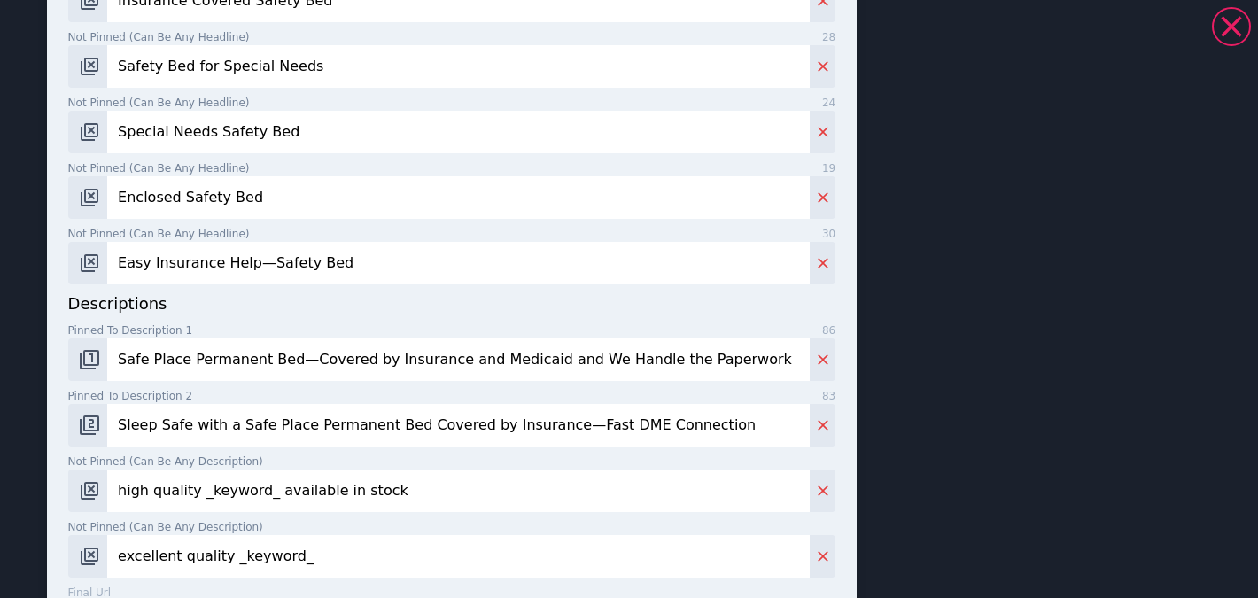
type input "Sleep Safe with a Safe Place Permanent Bed Covered by Insurance—Fast DME Connec…"
paste input "Durable, safe sleep solutions covered by insurance. Perfect for special needs f…"
type input "Durable, safe sleep solutions covered by insurance. Perfect for special needs f…"
click at [370, 551] on input "excellent quality _keyword_" at bounding box center [458, 556] width 703 height 43
paste input "Safe and secure sleep. Check now to see if insurance will cover our Permanent B…"
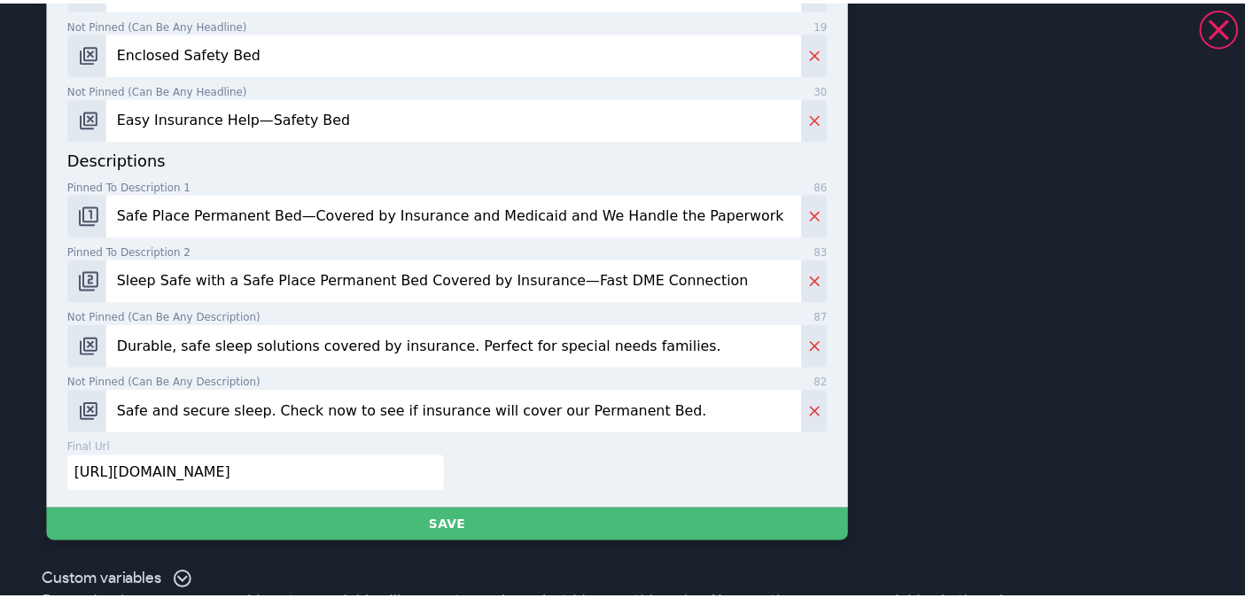
scroll to position [1078, 0]
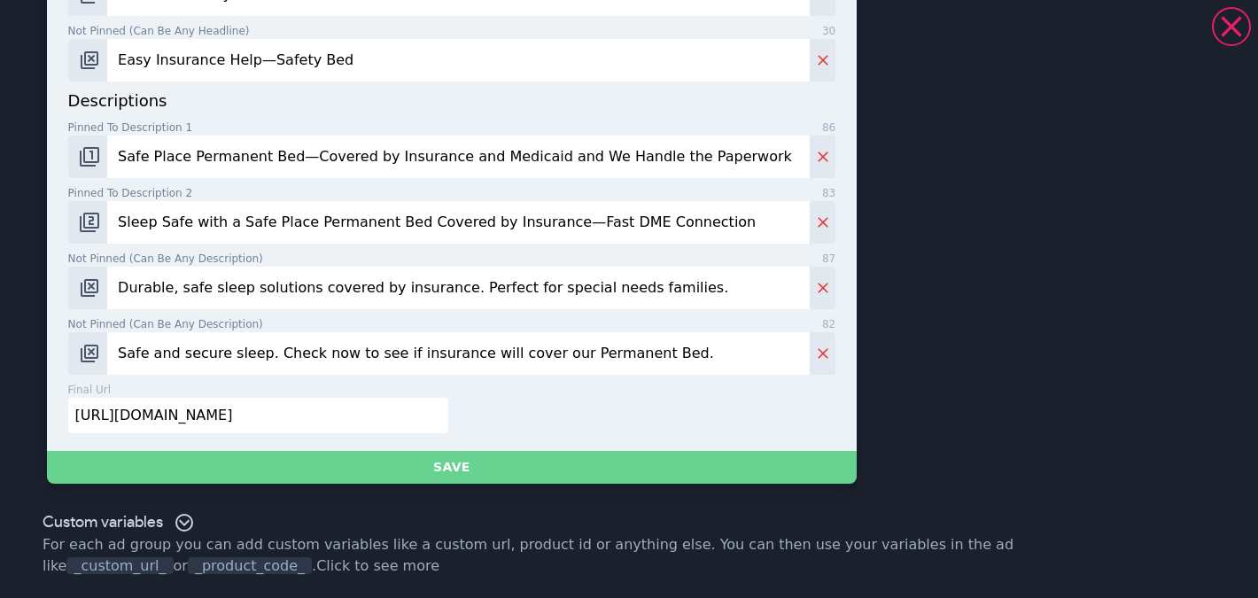
type input "Safe and secure sleep. Check now to see if insurance will cover our Permanent B…"
click at [381, 480] on button "Save" at bounding box center [452, 467] width 811 height 33
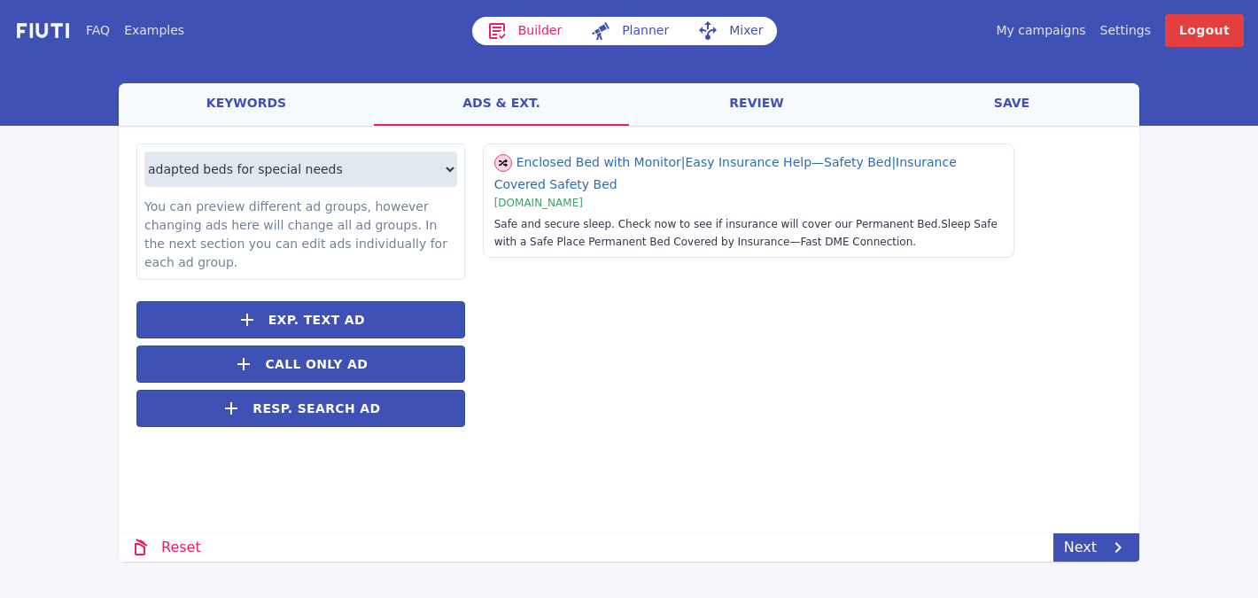
click at [767, 105] on link "review" at bounding box center [756, 104] width 255 height 43
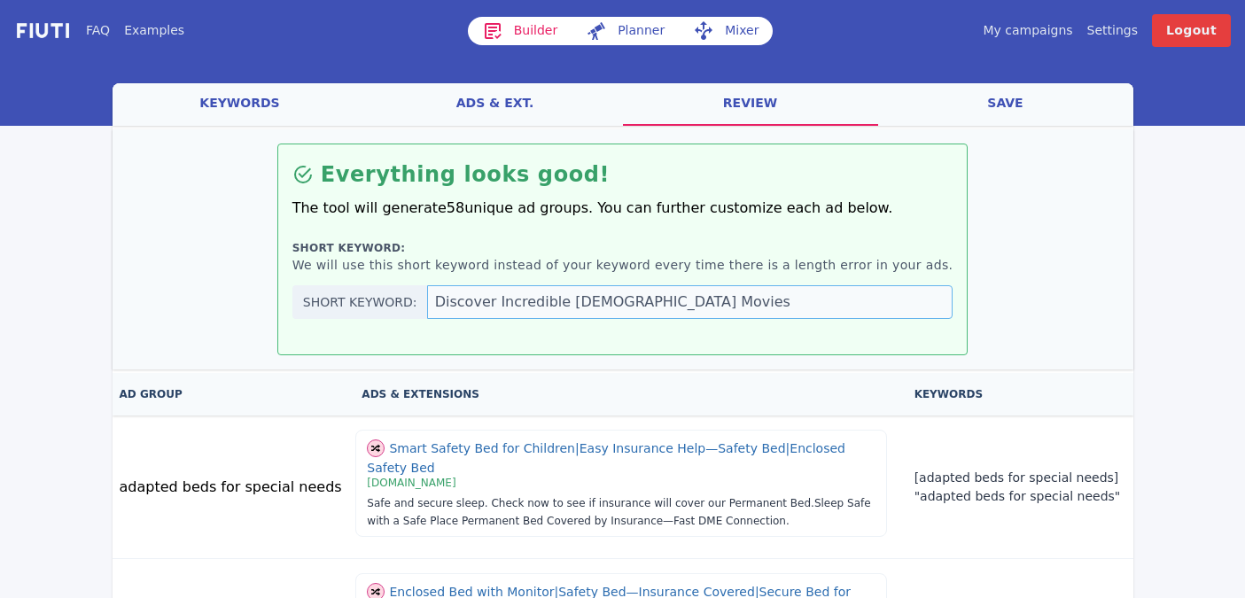
click at [444, 306] on div "Short keyword: Discover Incredible [DEMOGRAPHIC_DATA] Movies" at bounding box center [622, 302] width 661 height 34
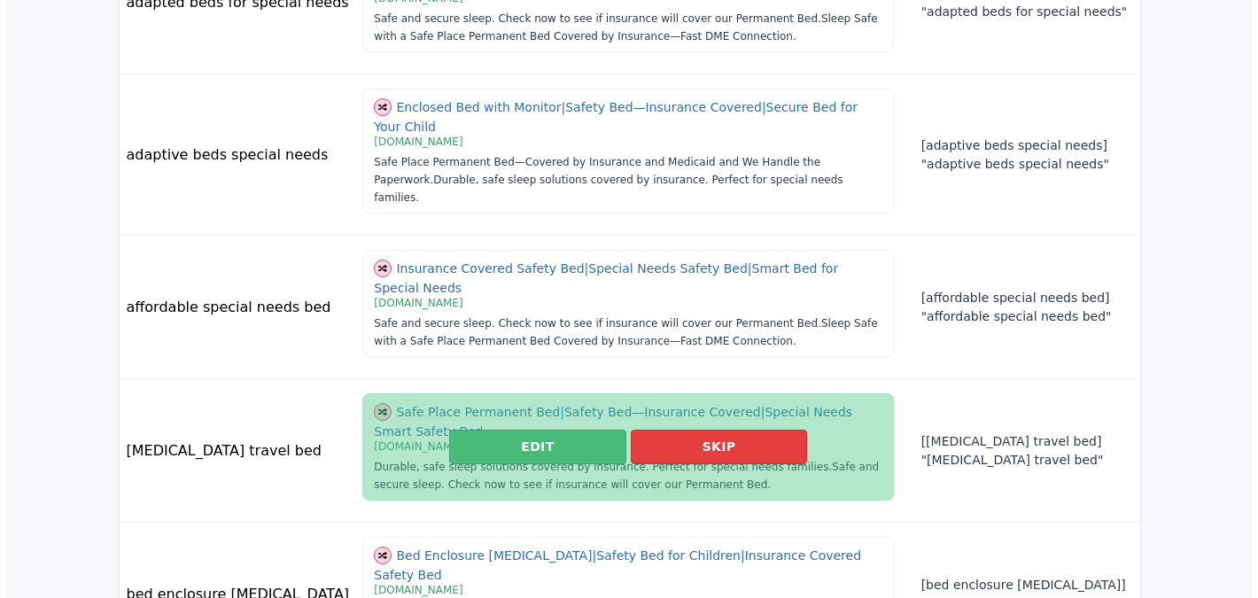
scroll to position [0, 0]
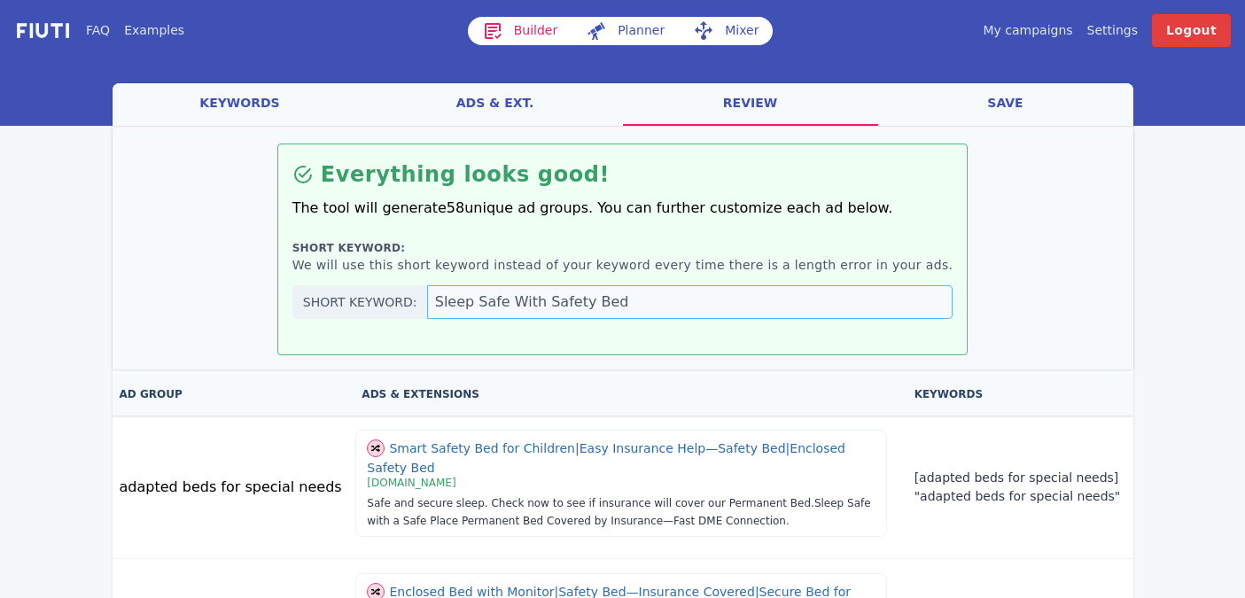
click at [604, 302] on input "Sleep Safe With Safety Bed" at bounding box center [690, 302] width 526 height 34
drag, startPoint x: 665, startPoint y: 295, endPoint x: 477, endPoint y: 264, distance: 190.4
click at [477, 264] on div "Short keyword: We will use this short keyword instead of your keyword every tim…" at bounding box center [622, 279] width 661 height 79
type input "Secure, Comfortable Safety Bed"
click at [965, 109] on link "save" at bounding box center [1005, 104] width 255 height 43
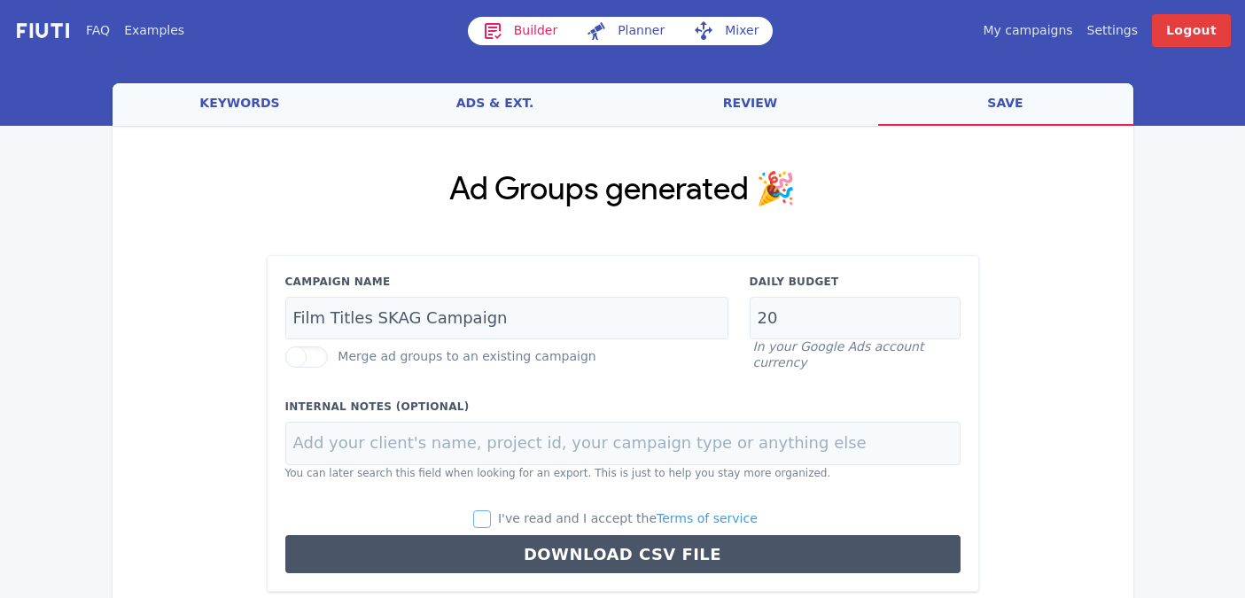
click at [490, 518] on input "I've read and I accept the Terms of service" at bounding box center [482, 519] width 18 height 18
checkbox input "true"
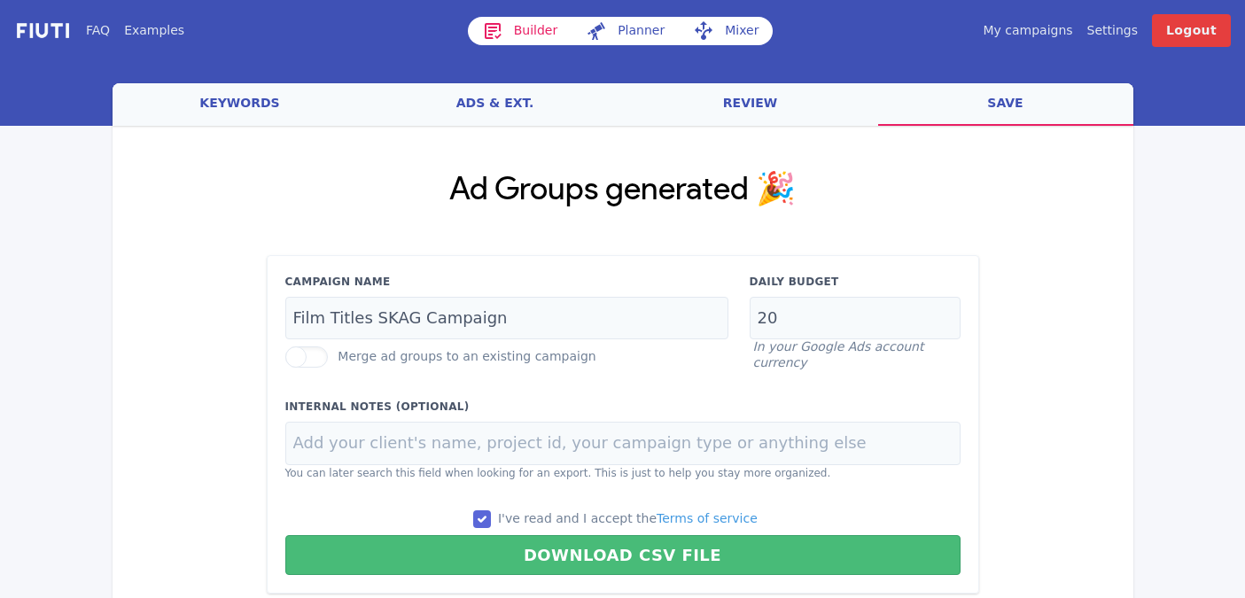
click at [256, 100] on link "keywords" at bounding box center [240, 104] width 255 height 43
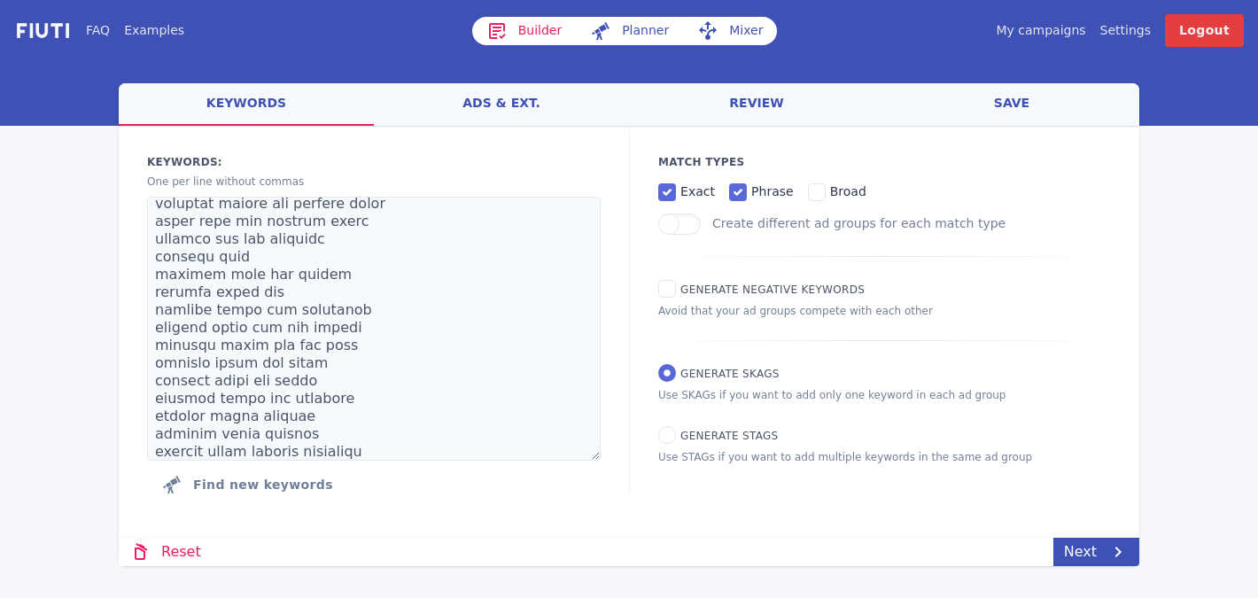
scroll to position [780, 0]
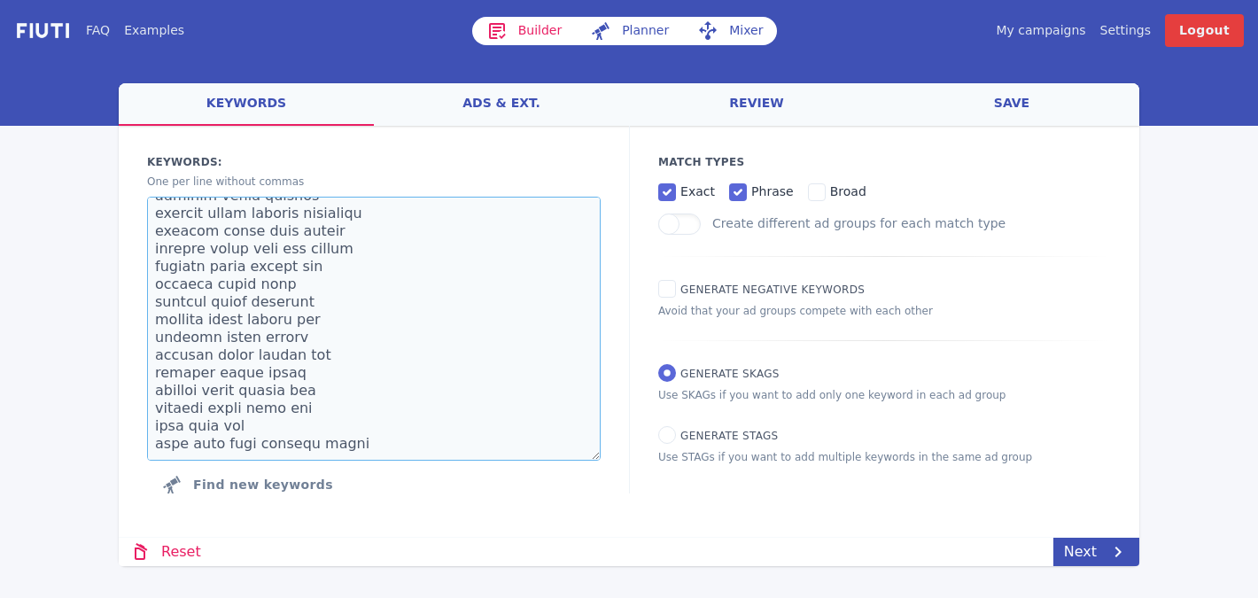
click at [365, 448] on textarea at bounding box center [374, 329] width 454 height 264
paste textarea "[PERSON_NAME] bed [MEDICAL_DATA] [PERSON_NAME] bed special needs cubby bed [MED…"
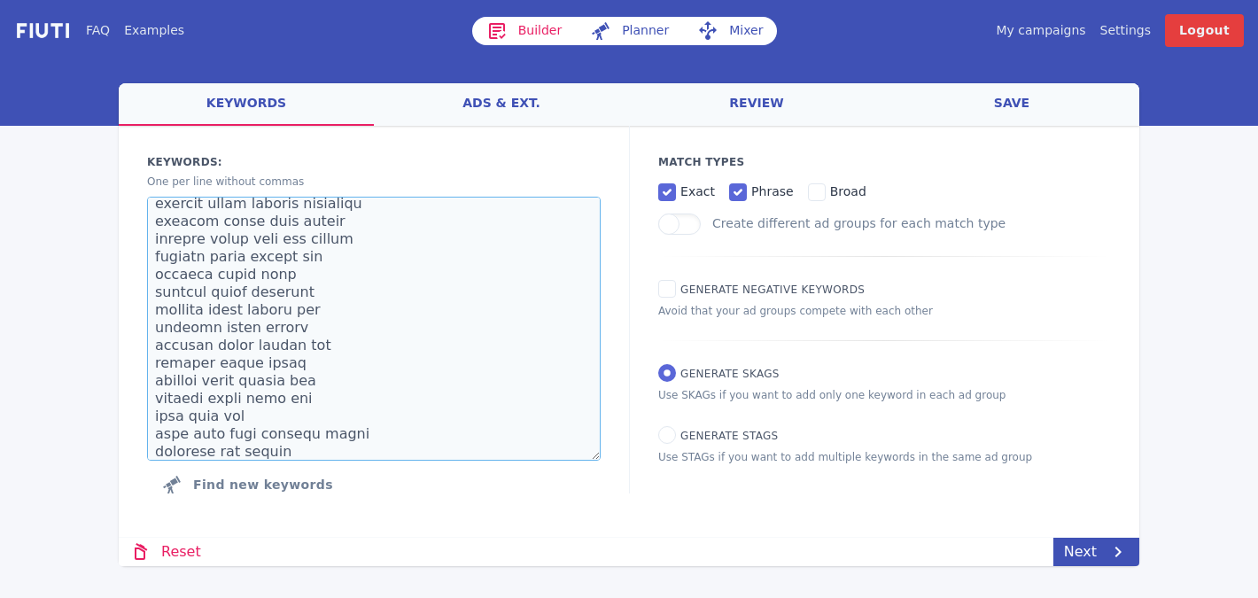
scroll to position [1180, 0]
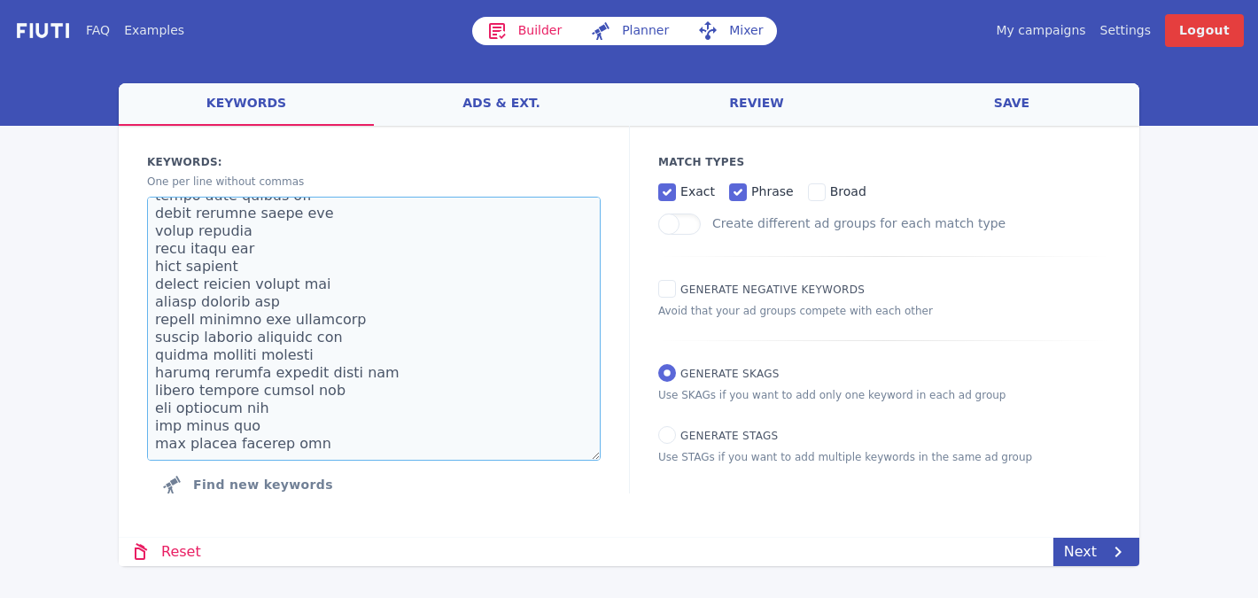
paste textarea "[MEDICAL_DATA] safety bed bed tent safe place travel bed special needs travel b…"
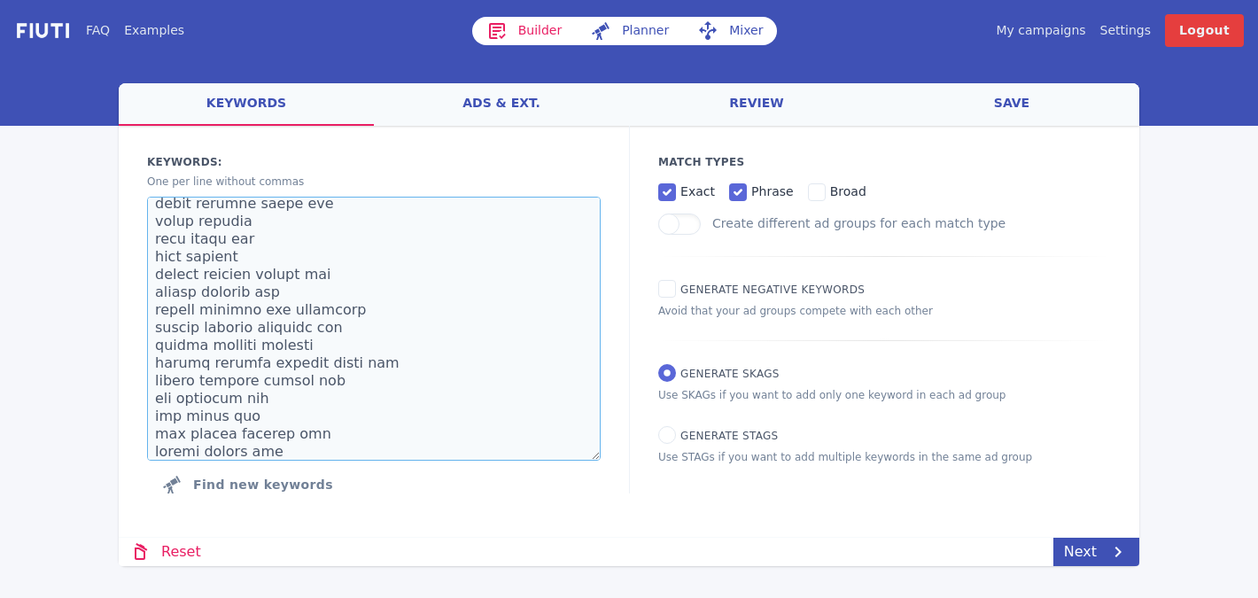
scroll to position [2101, 0]
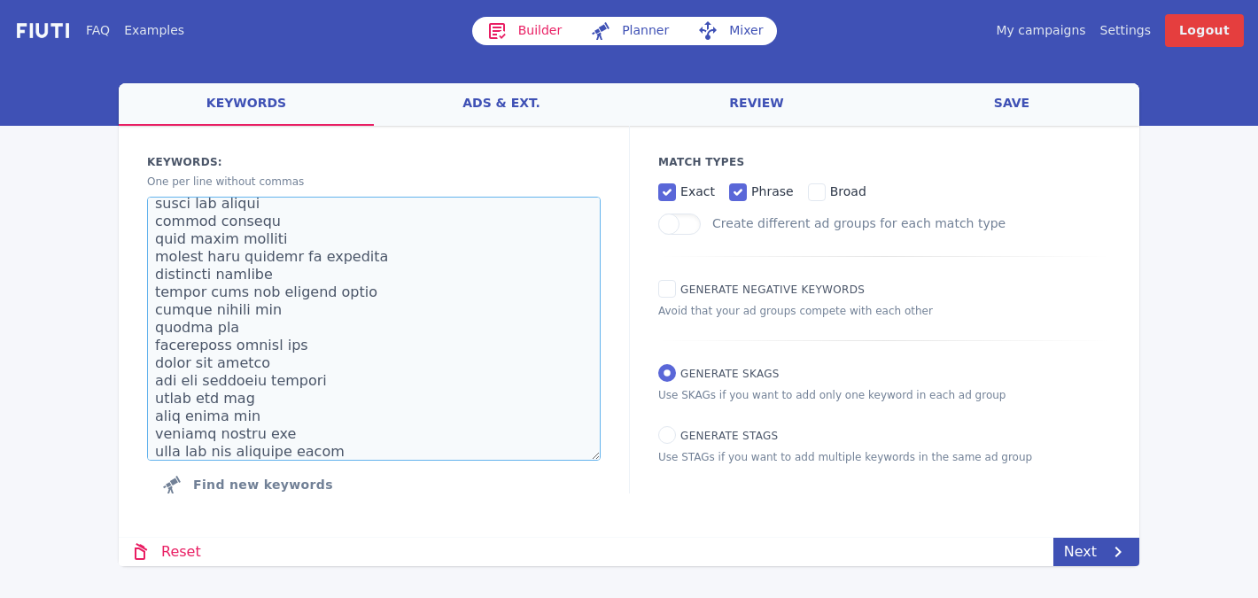
type textarea "adapted beds for special needs adaptive beds special needs affordable special n…"
click at [309, 322] on textarea at bounding box center [374, 329] width 454 height 264
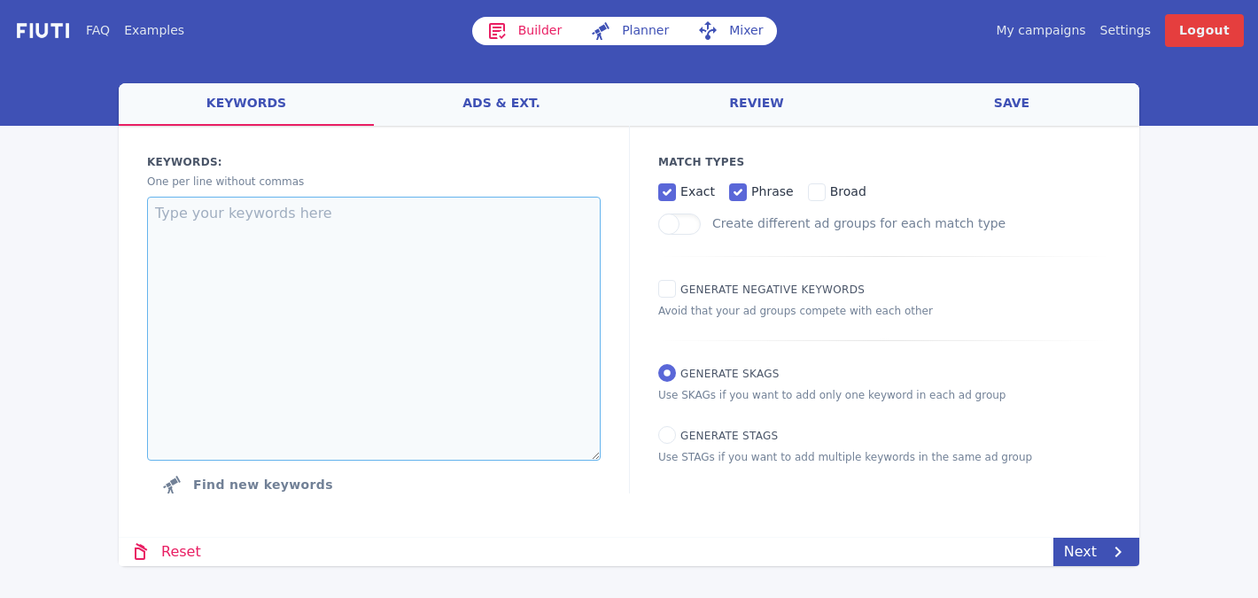
scroll to position [0, 0]
click at [278, 283] on textarea at bounding box center [374, 329] width 454 height 264
paste textarea "adapted beds for special needs adaptive beds special needs affordable special n…"
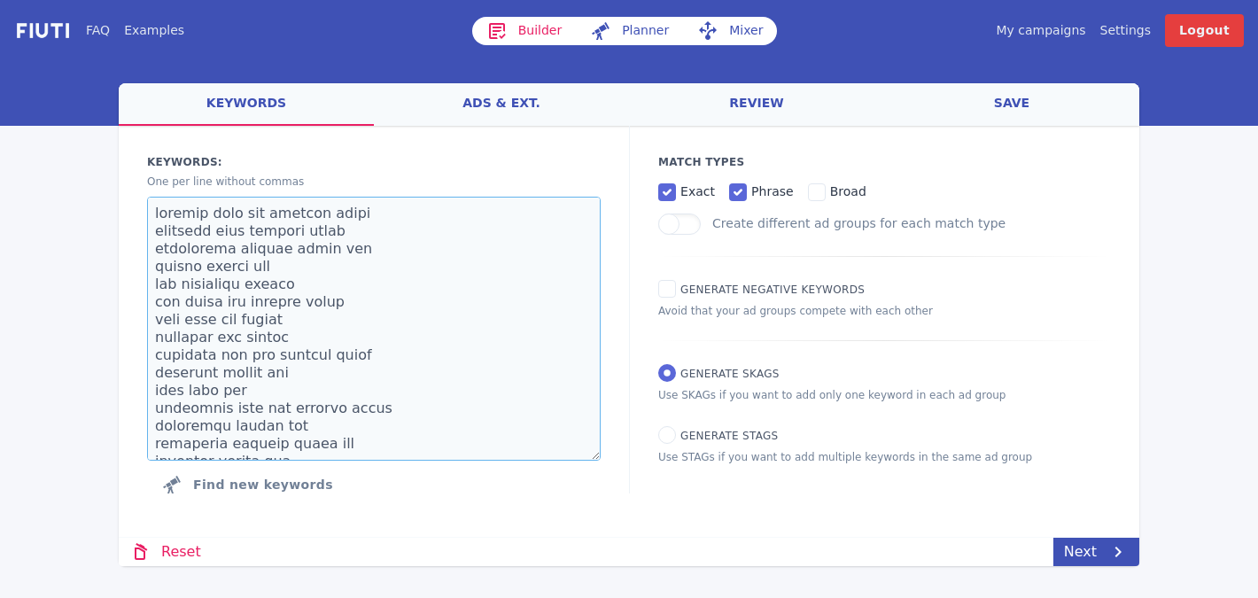
scroll to position [772, 0]
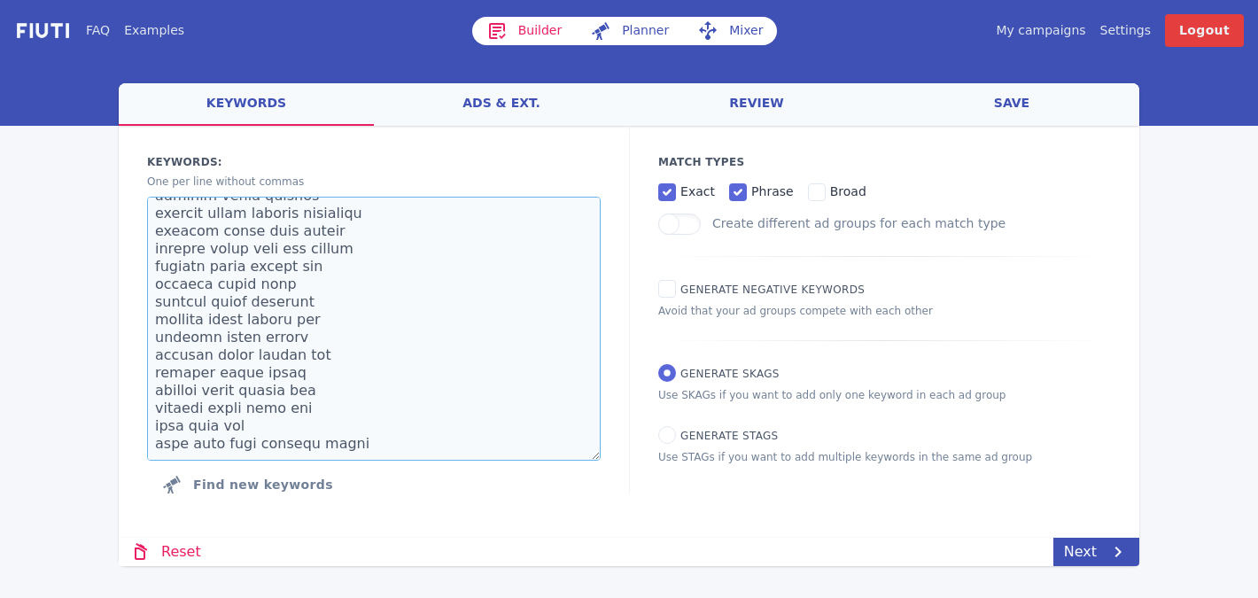
paste textarea "[MEDICAL_DATA] safety bed bed tent safe place travel bed special needs travel b…"
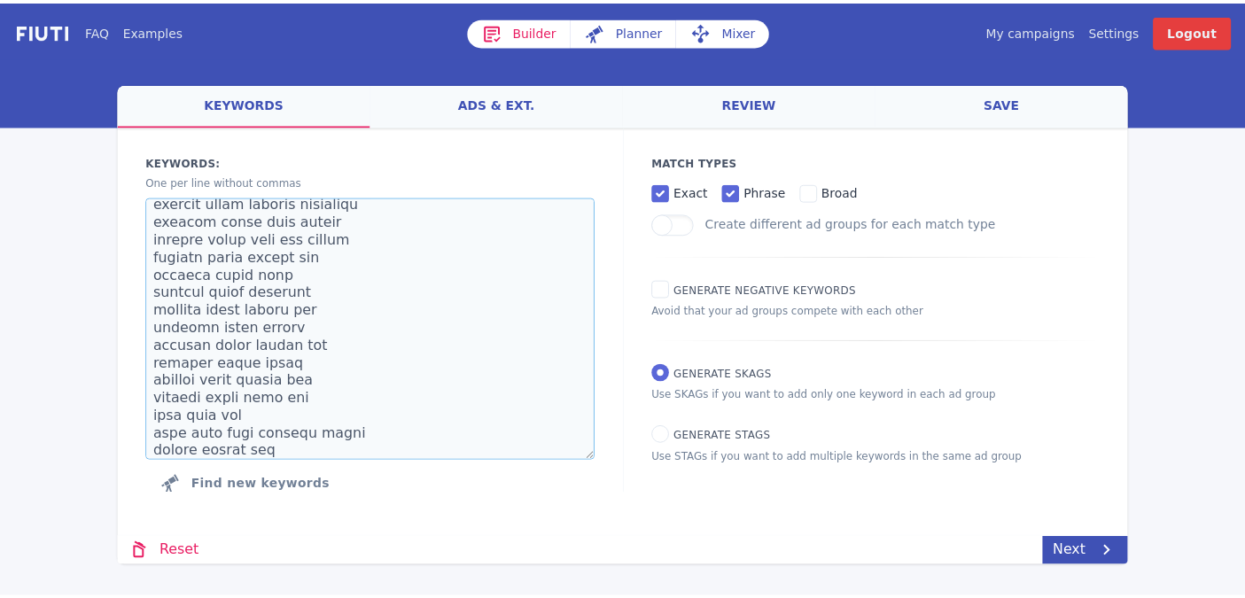
scroll to position [1694, 0]
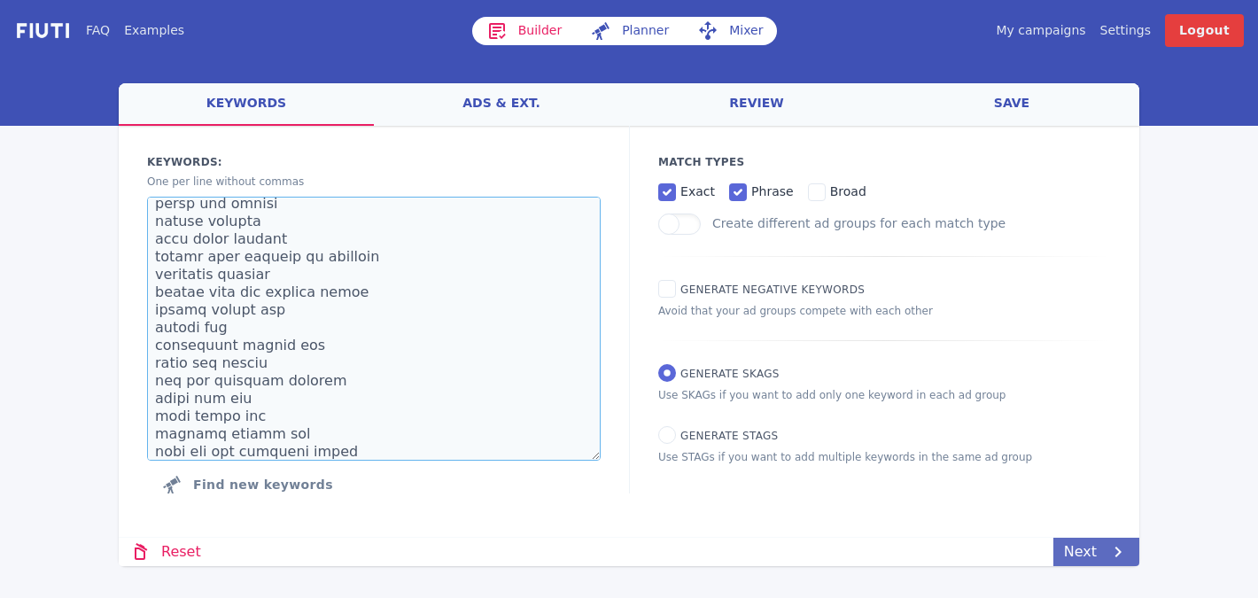
type textarea "adapted beds for special needs adaptive beds special needs affordable special n…"
click at [1100, 546] on link "Next" at bounding box center [1097, 552] width 86 height 28
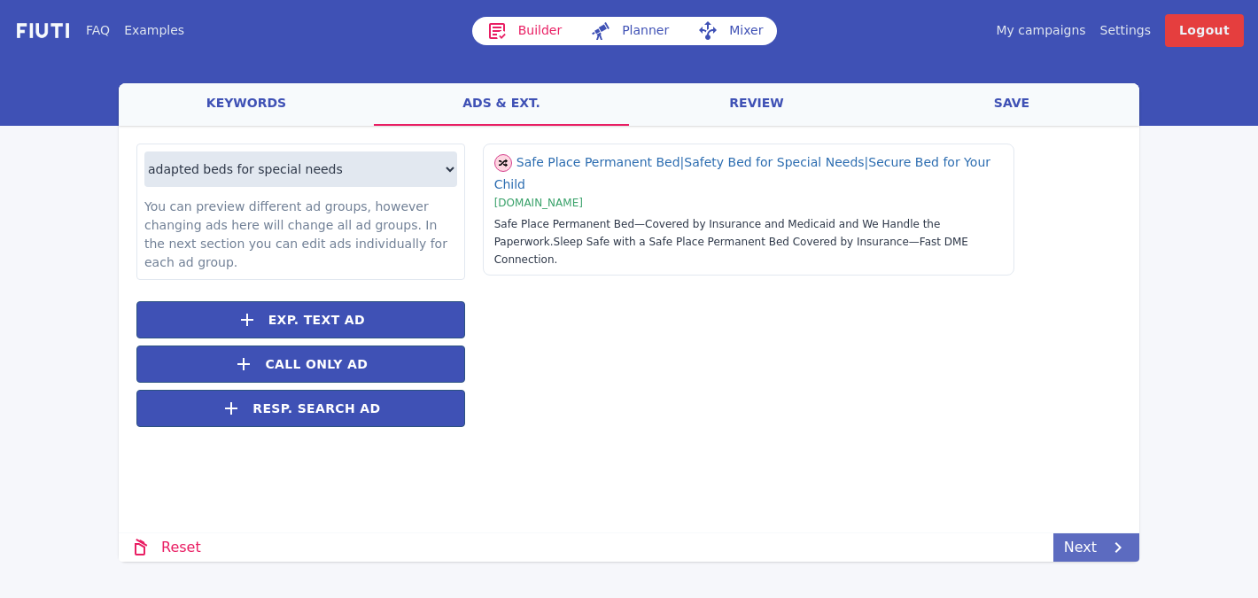
click at [1086, 542] on link "Next" at bounding box center [1097, 547] width 86 height 28
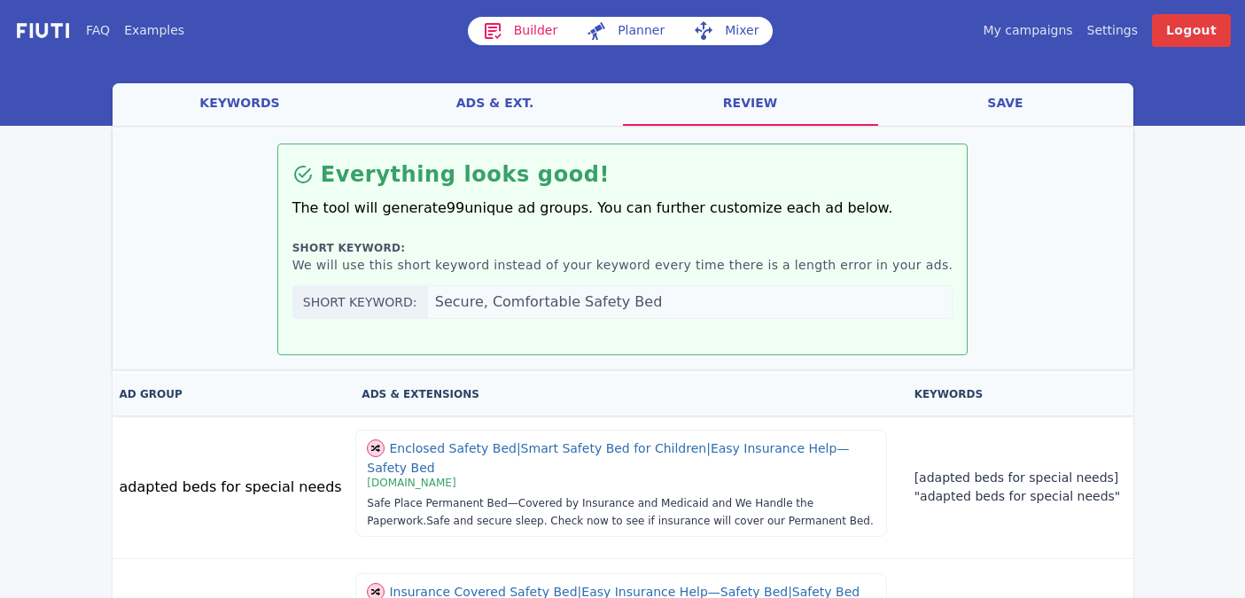
click at [1006, 96] on link "save" at bounding box center [1005, 104] width 255 height 43
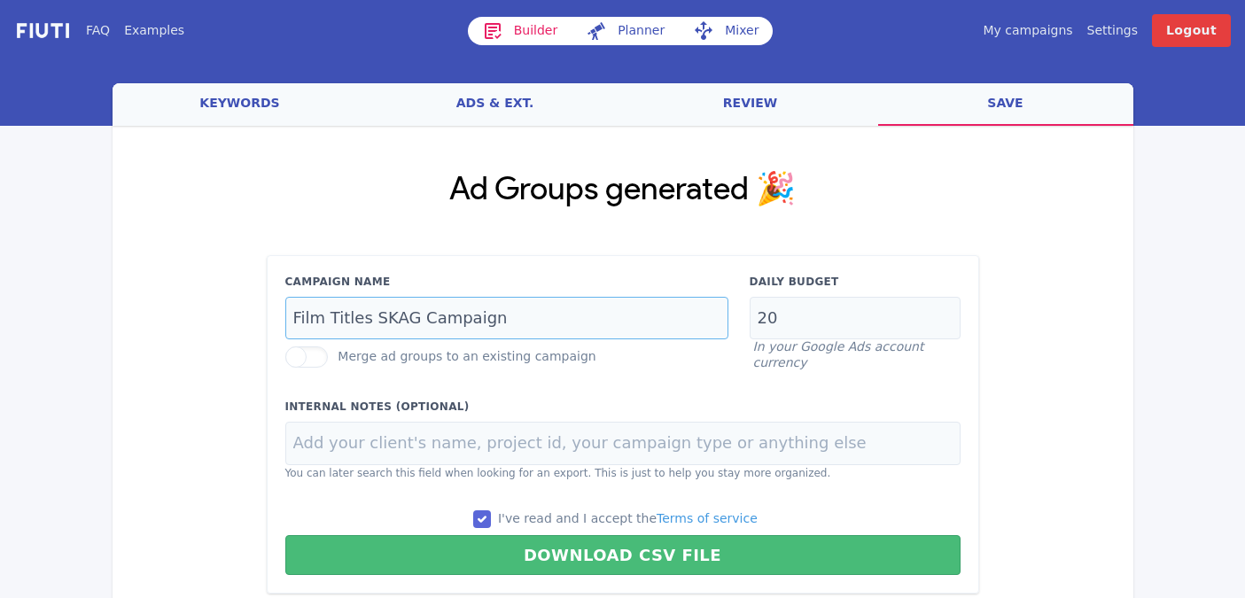
drag, startPoint x: 375, startPoint y: 320, endPoint x: 231, endPoint y: 314, distance: 143.7
click at [231, 314] on div "Ad Groups generated 🎉 Campaign Name Film Titles SKAG Campaign Merge ad groups t…" at bounding box center [623, 383] width 1021 height 514
click at [440, 319] on input "Non-Branded SKAG Campaign" at bounding box center [506, 318] width 443 height 43
type input "Non-Branded SKAG Search Campaign"
drag, startPoint x: 798, startPoint y: 320, endPoint x: 711, endPoint y: 314, distance: 87.1
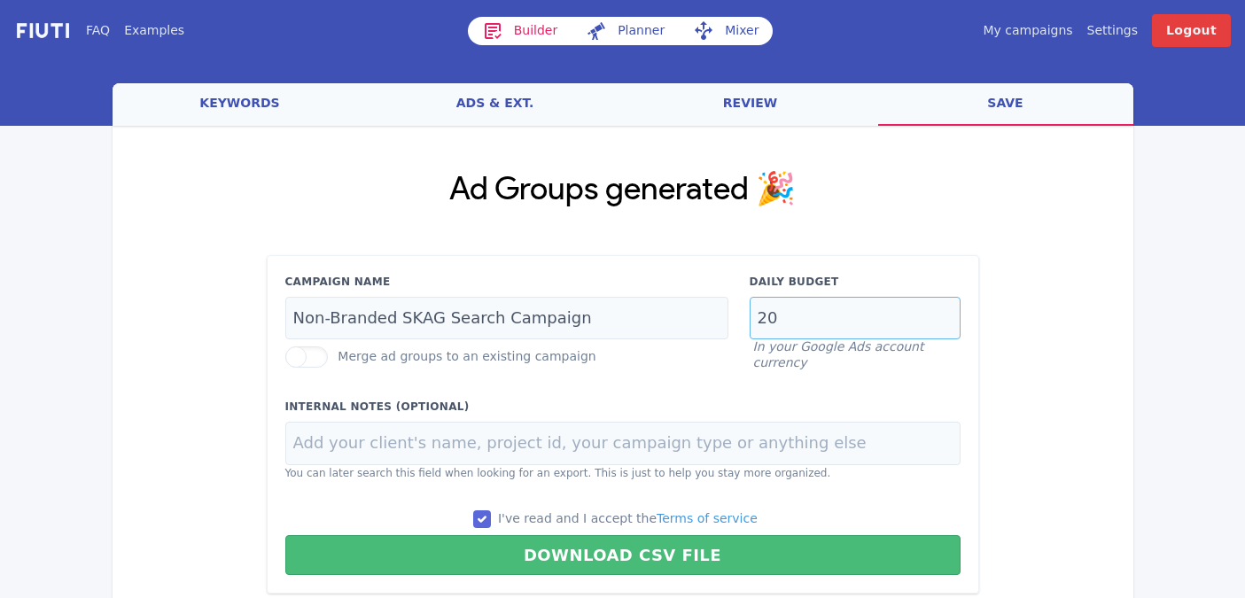
click at [712, 314] on div "Campaign Name Non-Branded SKAG Search Campaign Merge ad groups to an existing c…" at bounding box center [623, 322] width 697 height 97
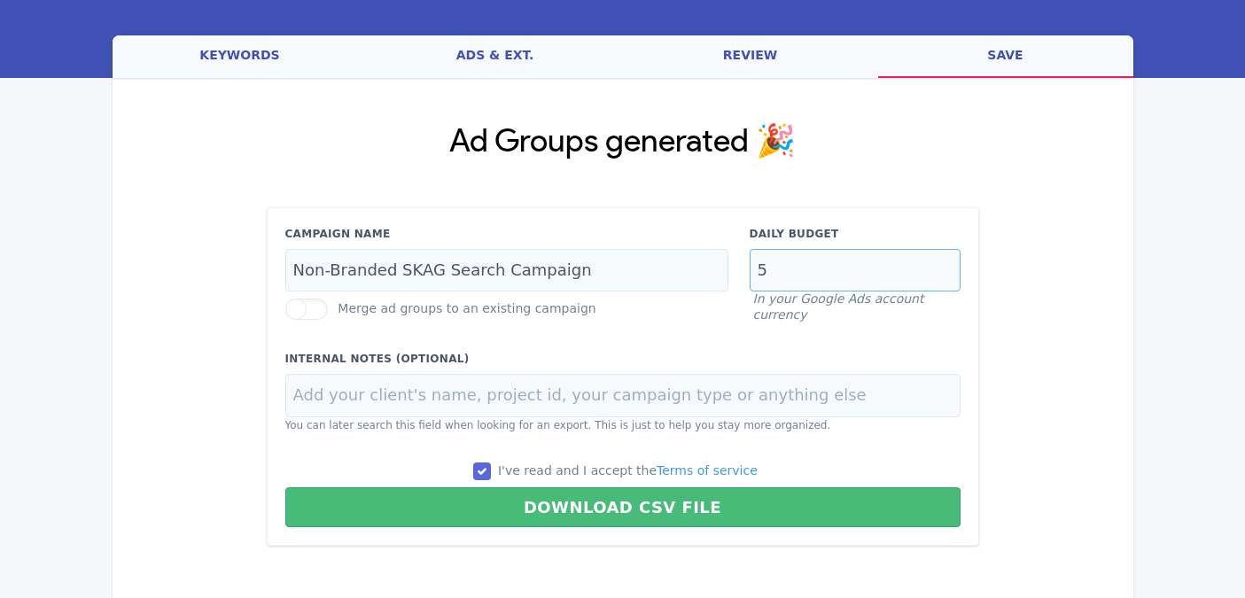
scroll to position [56, 0]
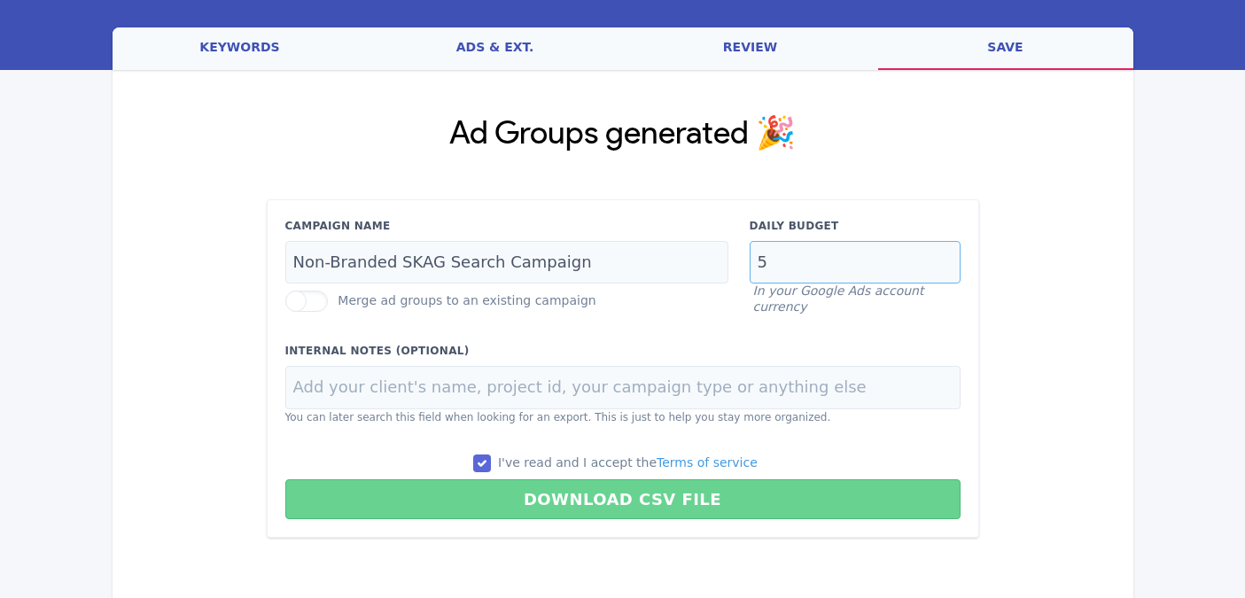
type input "5"
click at [652, 494] on button "Download CSV File" at bounding box center [622, 499] width 675 height 40
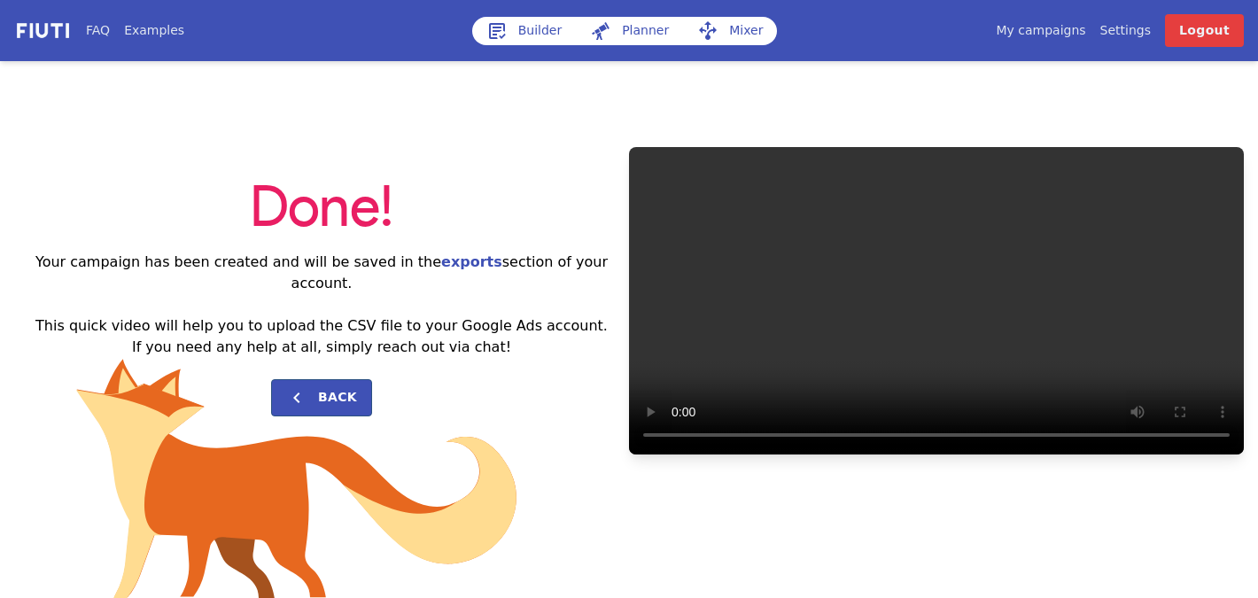
click at [523, 23] on link "Builder" at bounding box center [524, 31] width 105 height 28
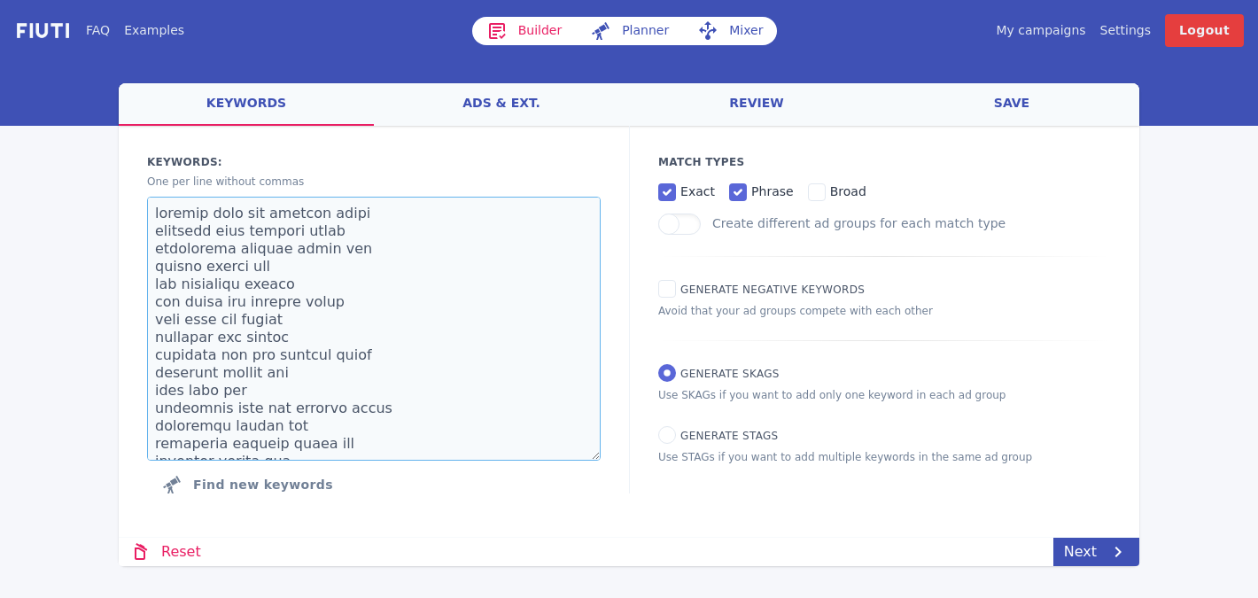
click at [316, 279] on textarea at bounding box center [374, 329] width 454 height 264
paste textarea "[PERSON_NAME] bed [MEDICAL_DATA] [PERSON_NAME] bed special needs cubby bed [MED…"
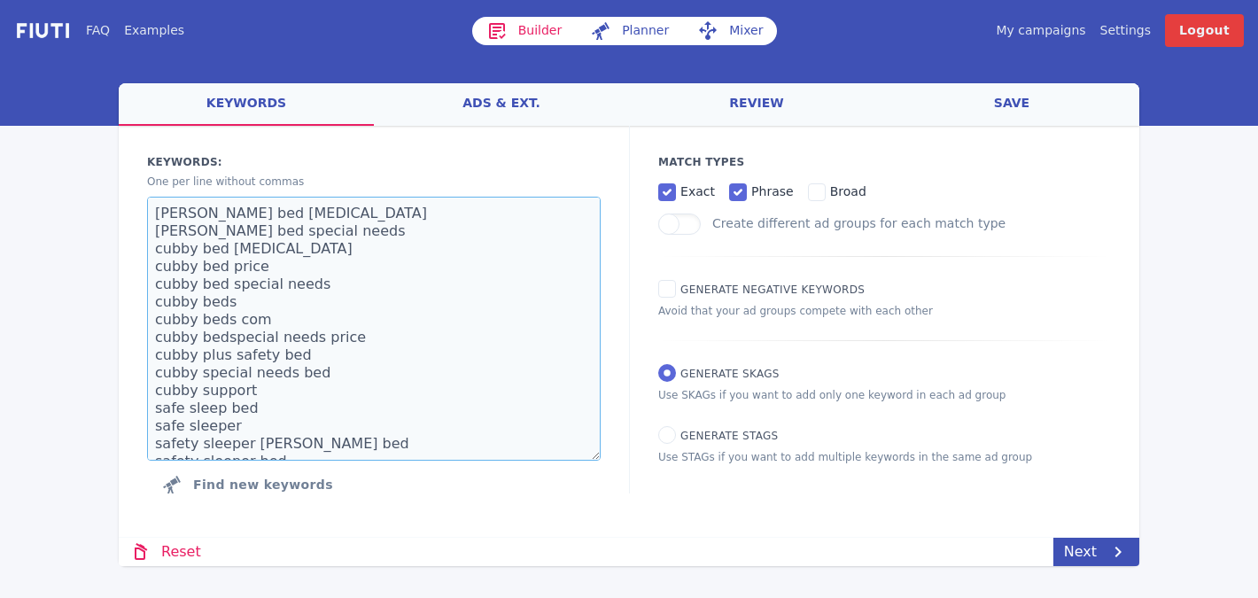
scroll to position [152, 0]
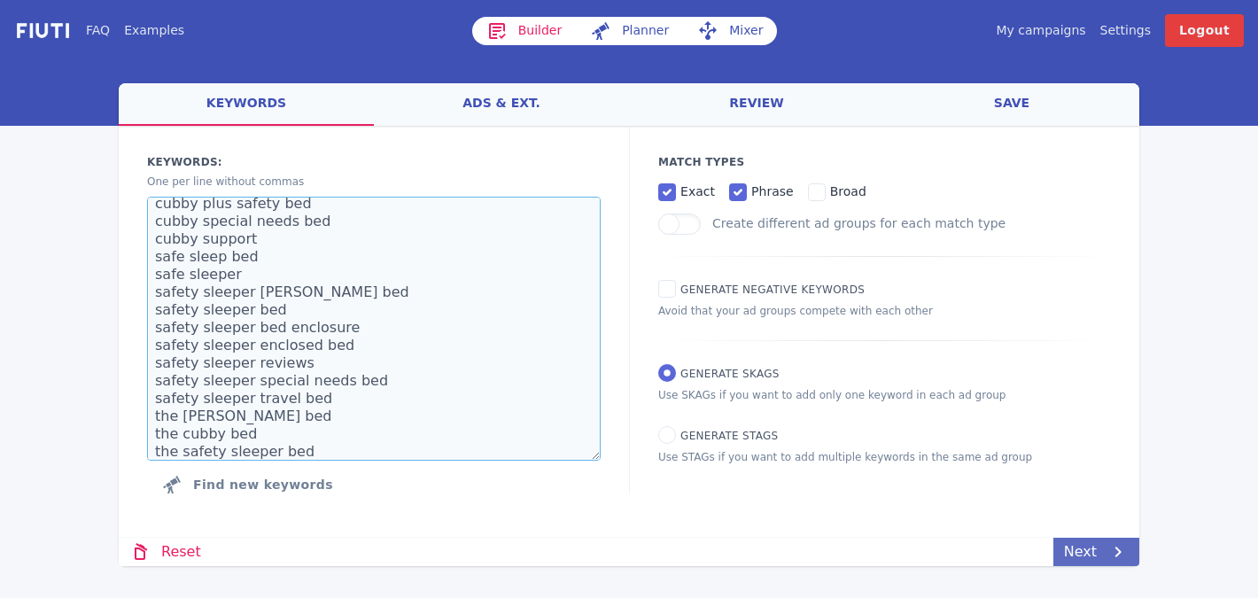
type textarea "[PERSON_NAME] bed [MEDICAL_DATA] [PERSON_NAME] bed special needs cubby bed [MED…"
click at [1106, 555] on link "Next" at bounding box center [1097, 552] width 86 height 28
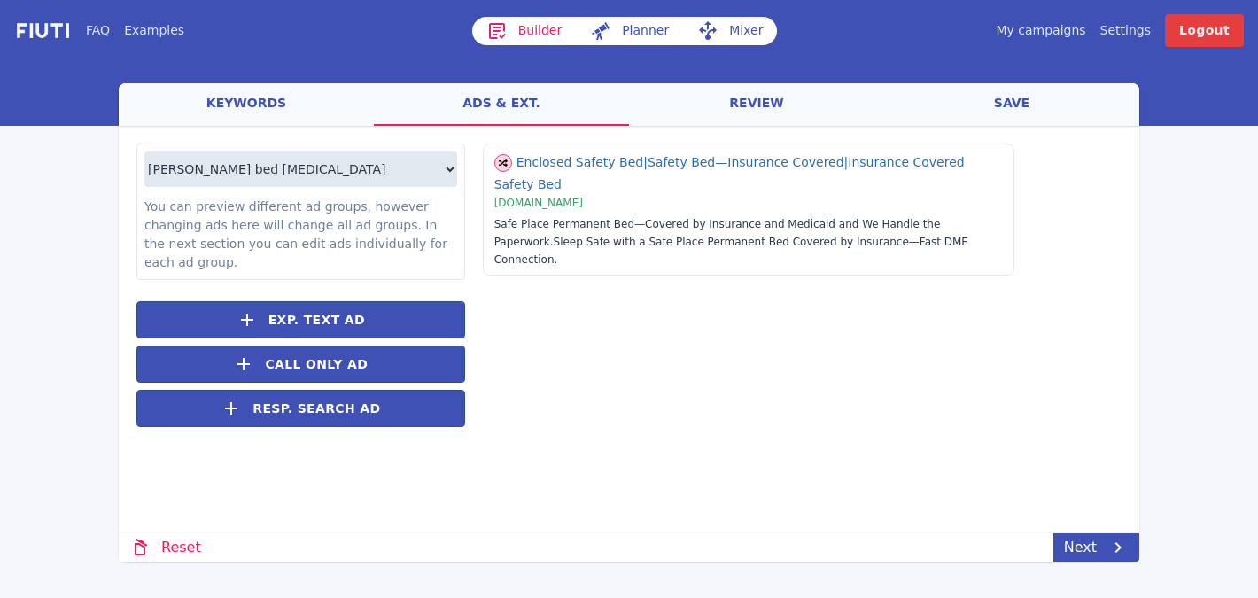
click at [752, 109] on link "review" at bounding box center [756, 104] width 255 height 43
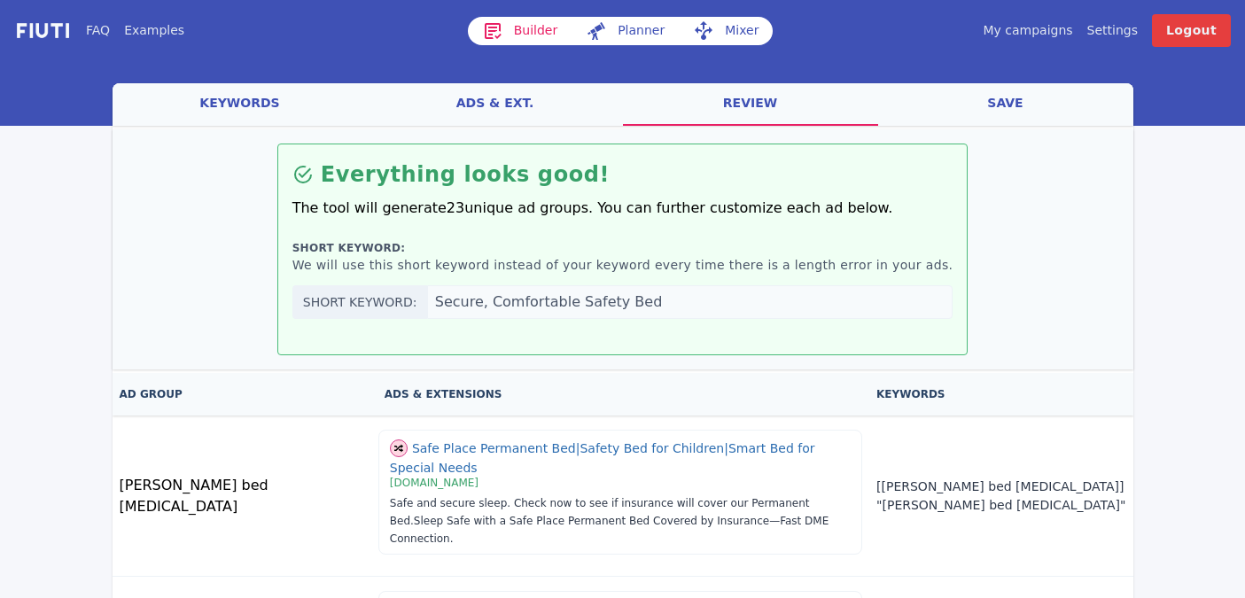
click at [1015, 97] on link "save" at bounding box center [1005, 104] width 255 height 43
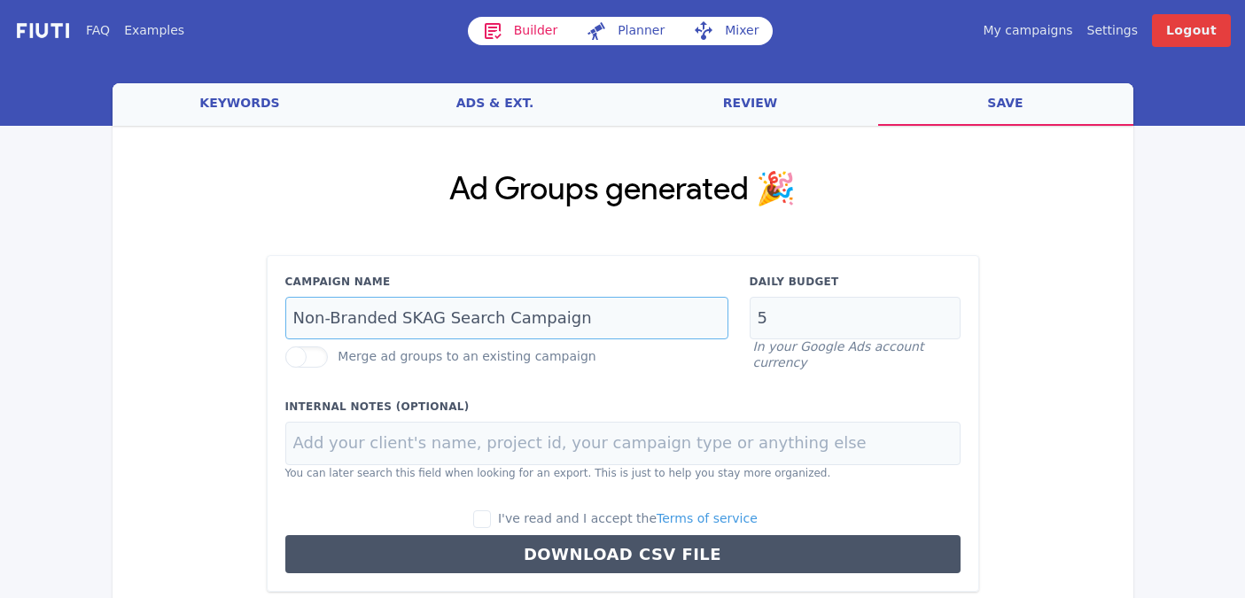
drag, startPoint x: 390, startPoint y: 322, endPoint x: 284, endPoint y: 309, distance: 107.1
click at [284, 309] on div "Campaign Name Non-Branded SKAG Search Campaign" at bounding box center [507, 307] width 464 height 66
type input "Competitor SKAG Search Campaign"
click at [479, 521] on div "I've read and I accept the Terms of service" at bounding box center [622, 519] width 675 height 19
click at [486, 521] on input "I've read and I accept the Terms of service" at bounding box center [482, 519] width 18 height 18
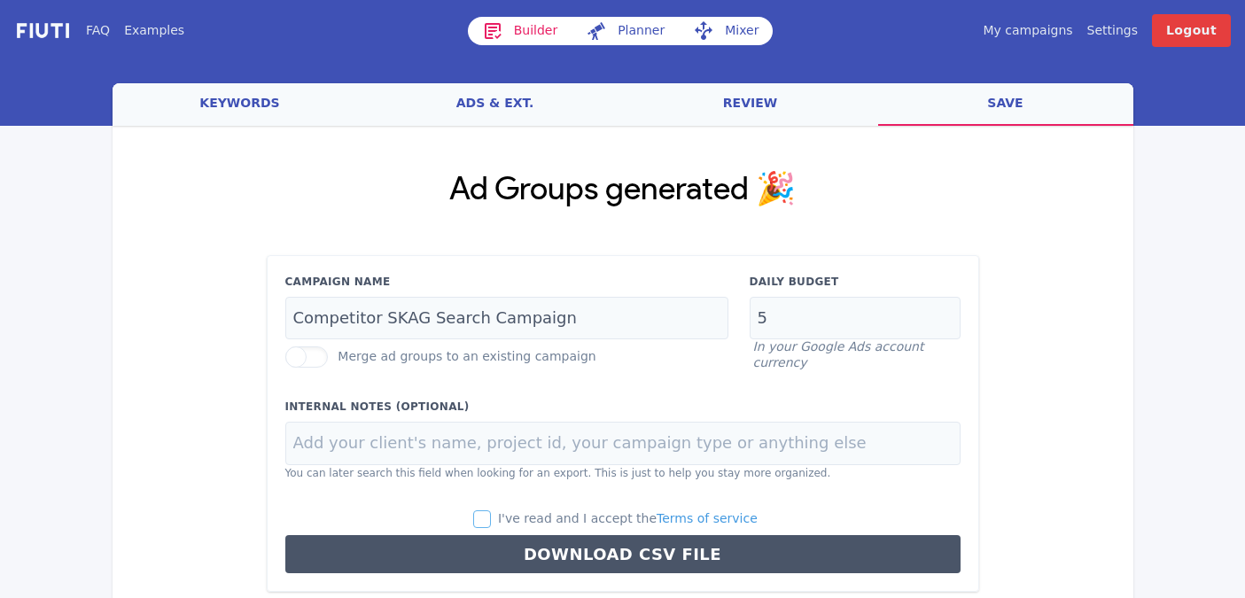
checkbox input "true"
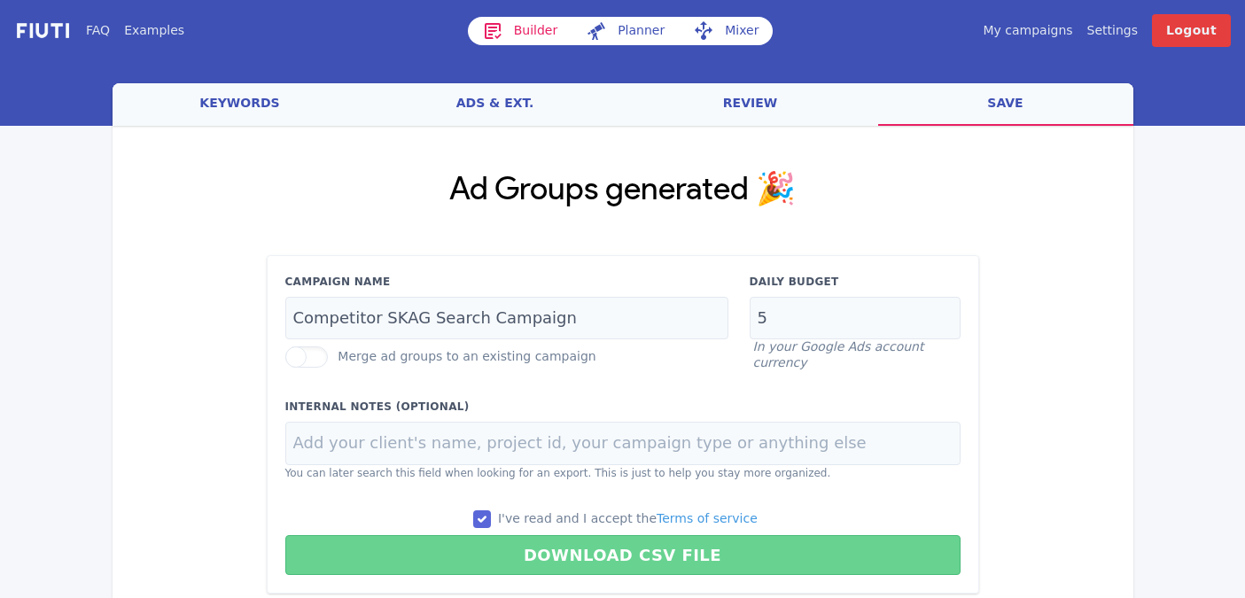
click at [494, 541] on button "Download CSV File" at bounding box center [622, 555] width 675 height 40
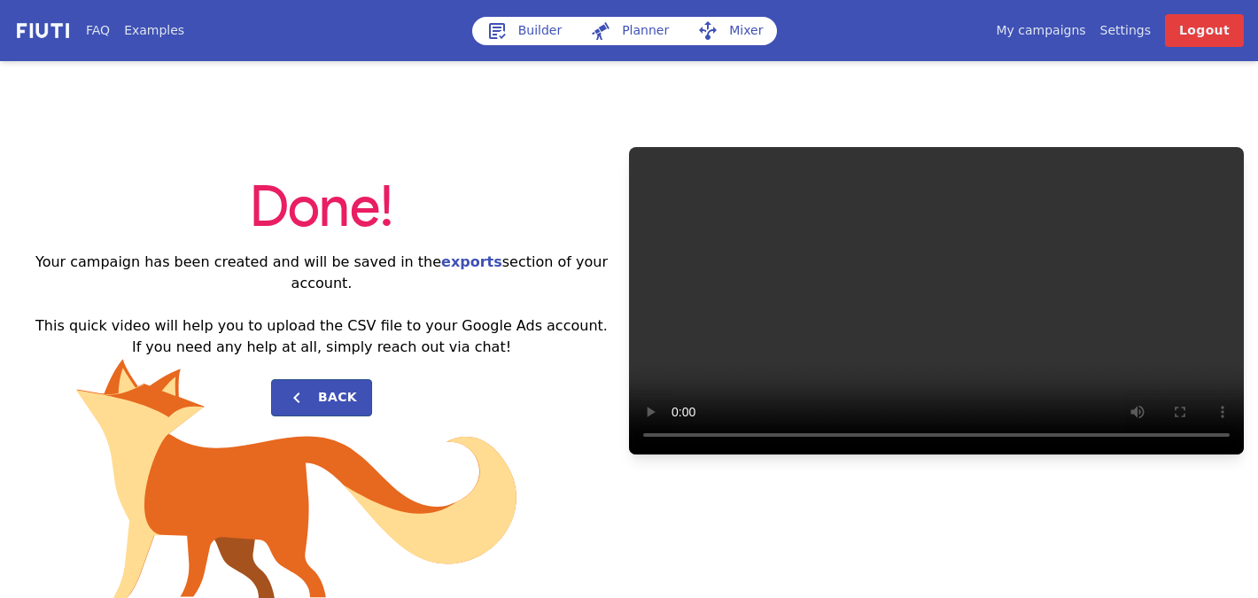
click at [504, 36] on icon at bounding box center [497, 30] width 21 height 21
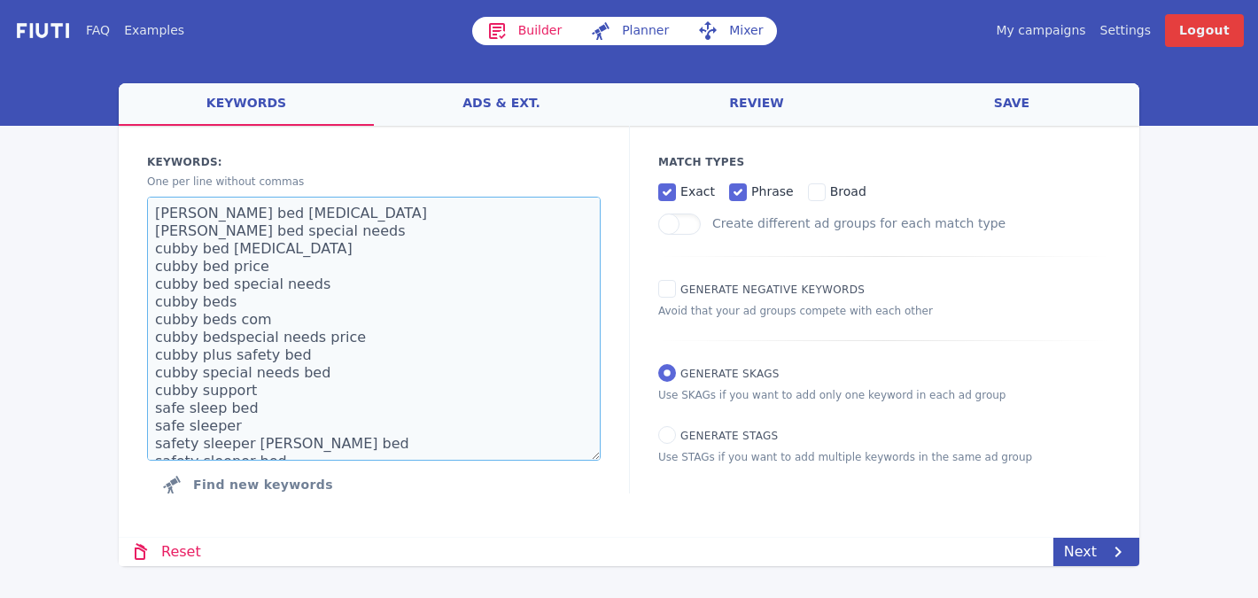
click at [245, 294] on textarea "[PERSON_NAME] bed [MEDICAL_DATA] [PERSON_NAME] bed special needs cubby bed [MED…" at bounding box center [374, 329] width 454 height 264
paste textarea "[MEDICAL_DATA] safe place safe place bed safe place bedding safe place bedding …"
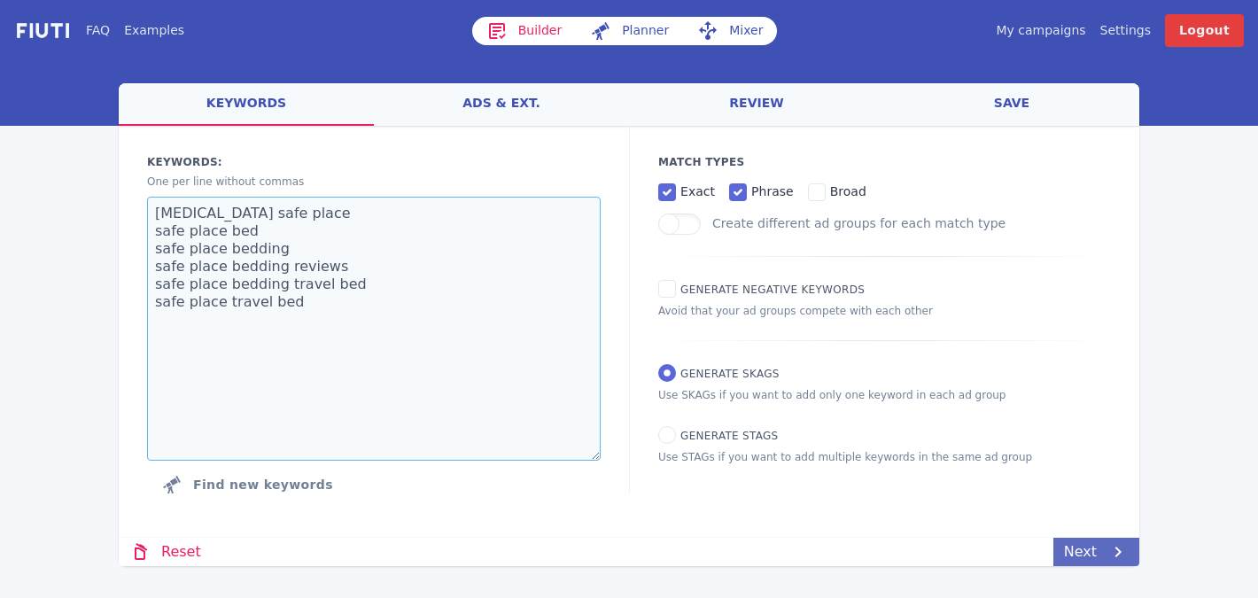
type textarea "[MEDICAL_DATA] safe place safe place bed safe place bedding safe place bedding …"
click at [1095, 549] on link "Next" at bounding box center [1097, 552] width 86 height 28
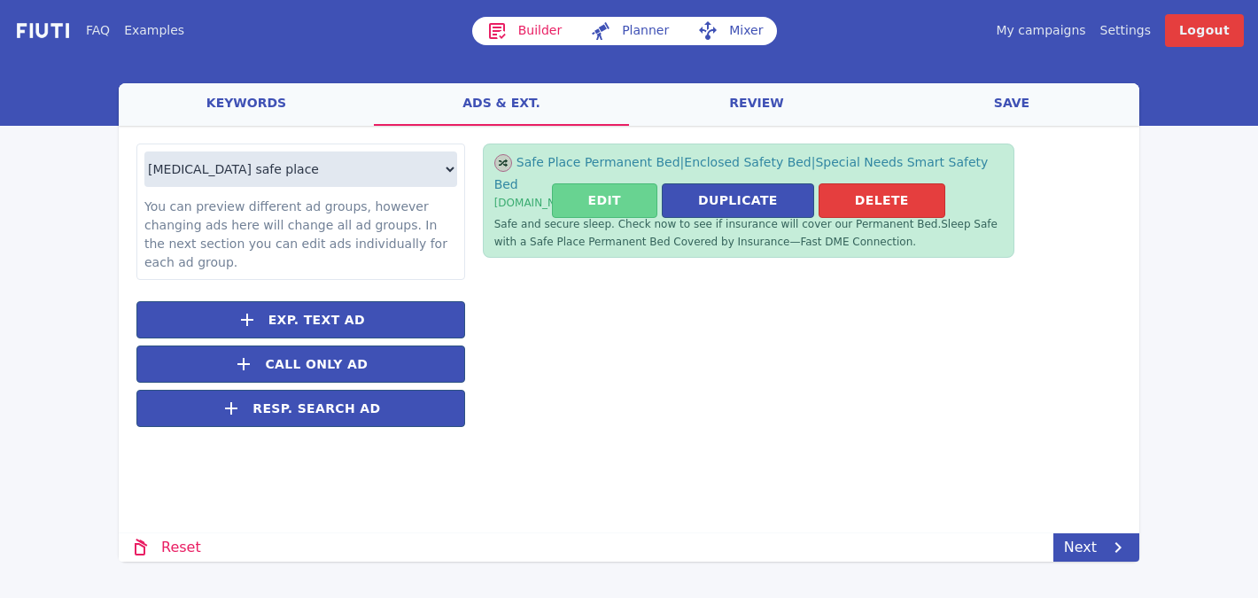
click at [615, 187] on button "Edit" at bounding box center [604, 200] width 105 height 35
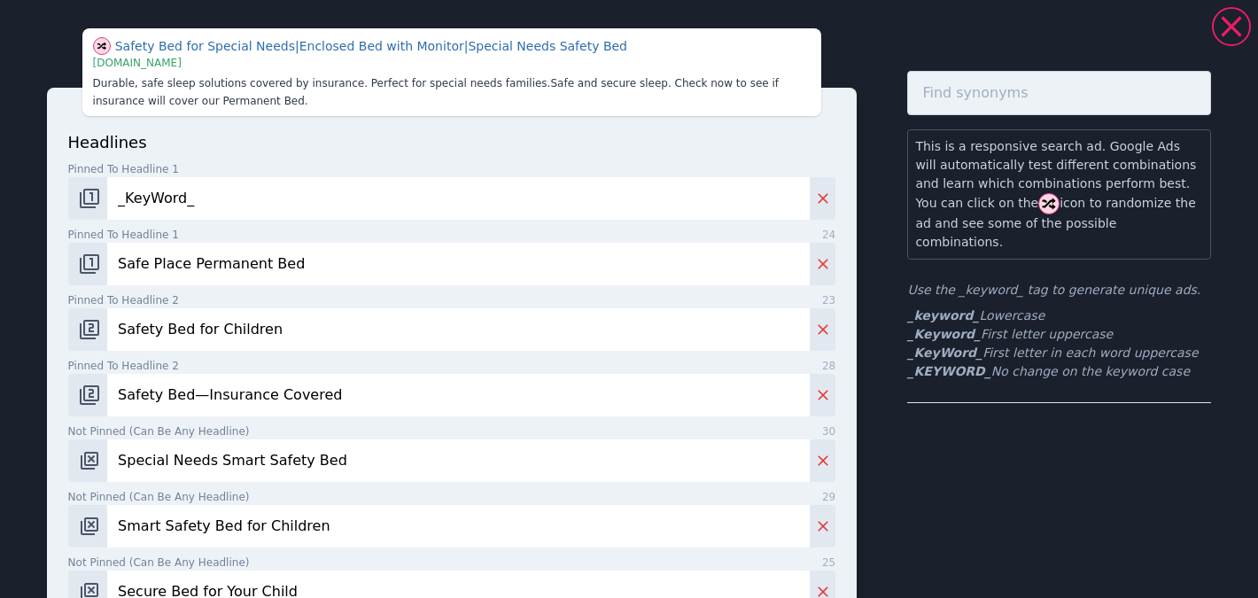
drag, startPoint x: 292, startPoint y: 177, endPoint x: 119, endPoint y: 183, distance: 172.9
click at [119, 183] on input "_KeyWord_" at bounding box center [458, 198] width 703 height 43
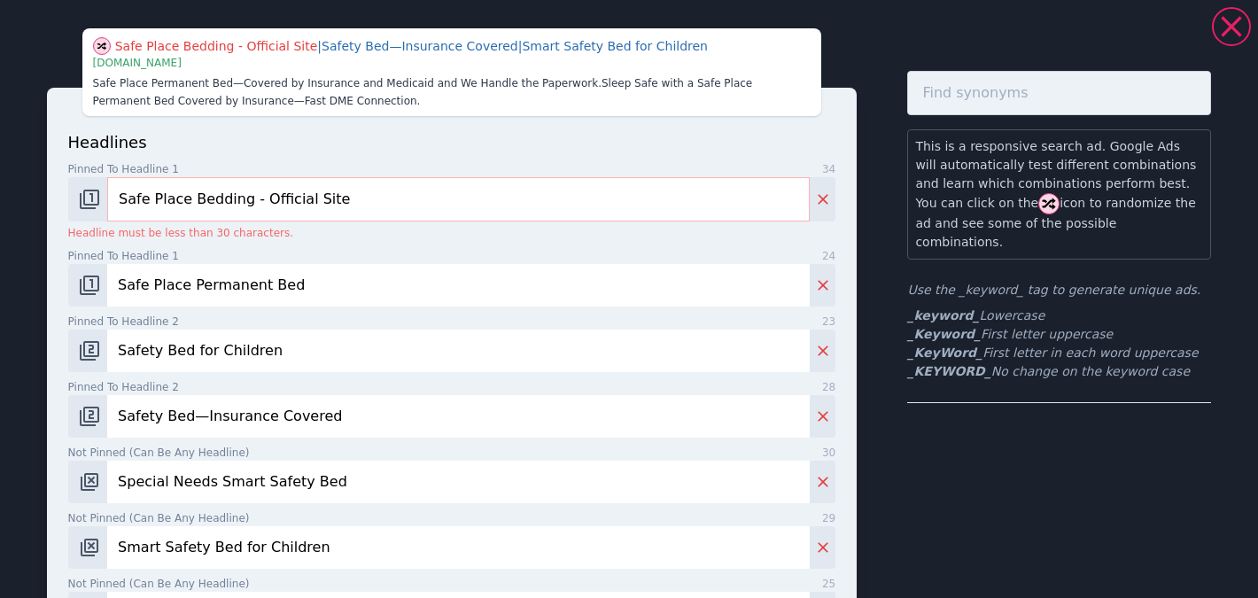
drag, startPoint x: 242, startPoint y: 204, endPoint x: 279, endPoint y: 203, distance: 37.2
click at [242, 203] on input "Safe Place Bedding - Official Site" at bounding box center [458, 199] width 703 height 44
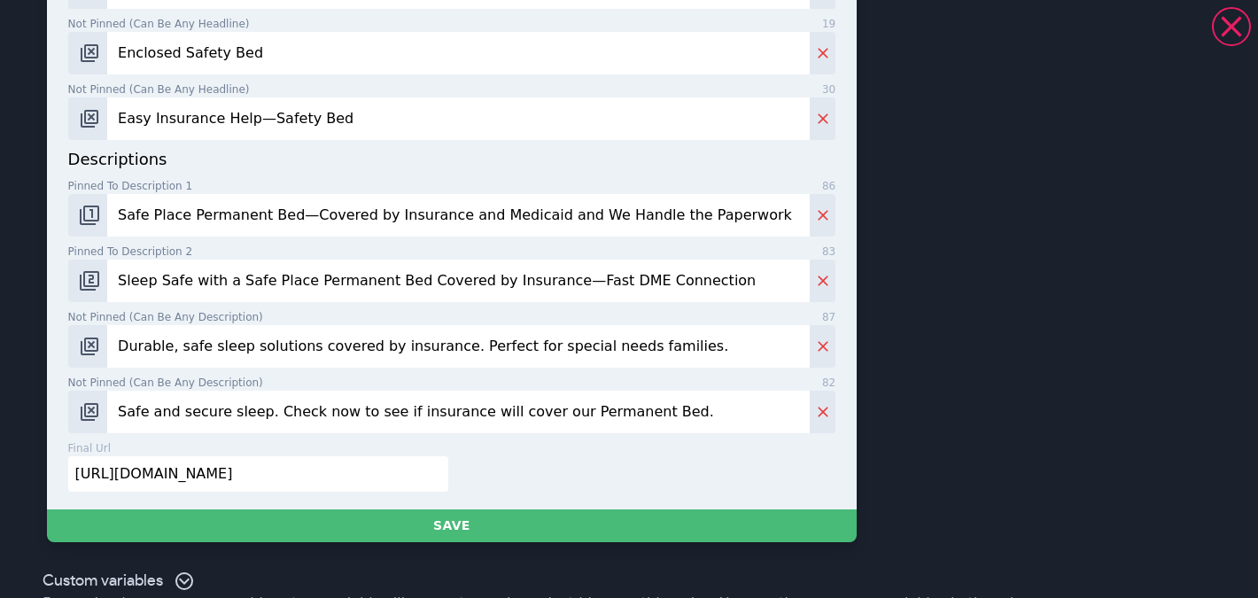
scroll to position [1056, 0]
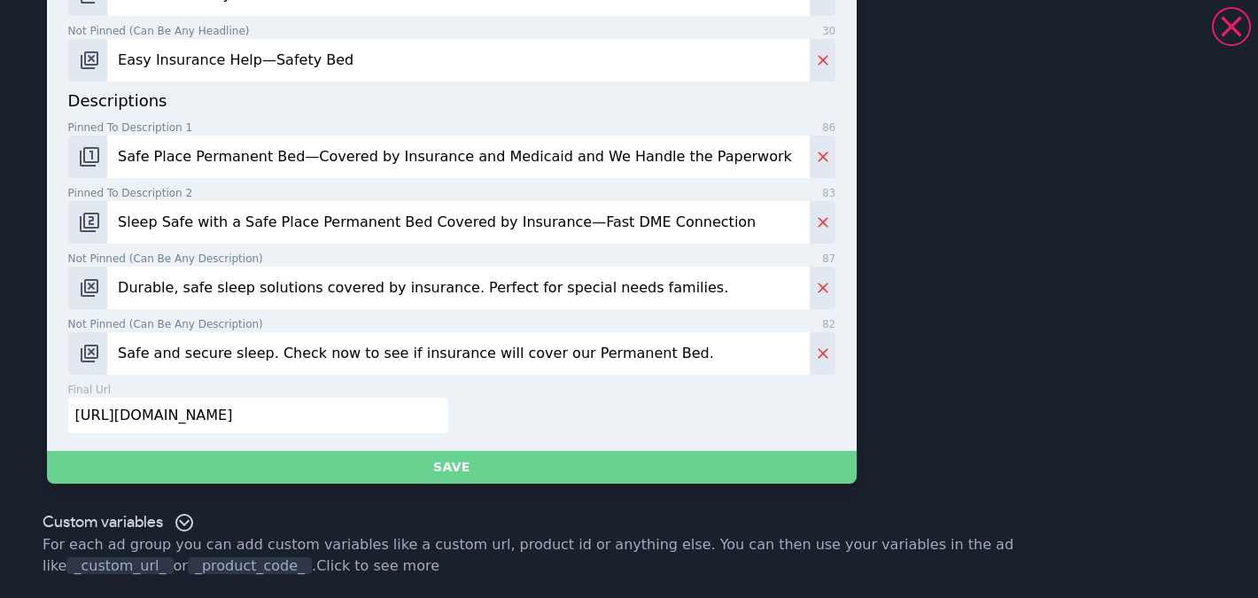
type input "Safe Place Beds-Official Site"
click at [339, 469] on button "Save" at bounding box center [452, 467] width 811 height 33
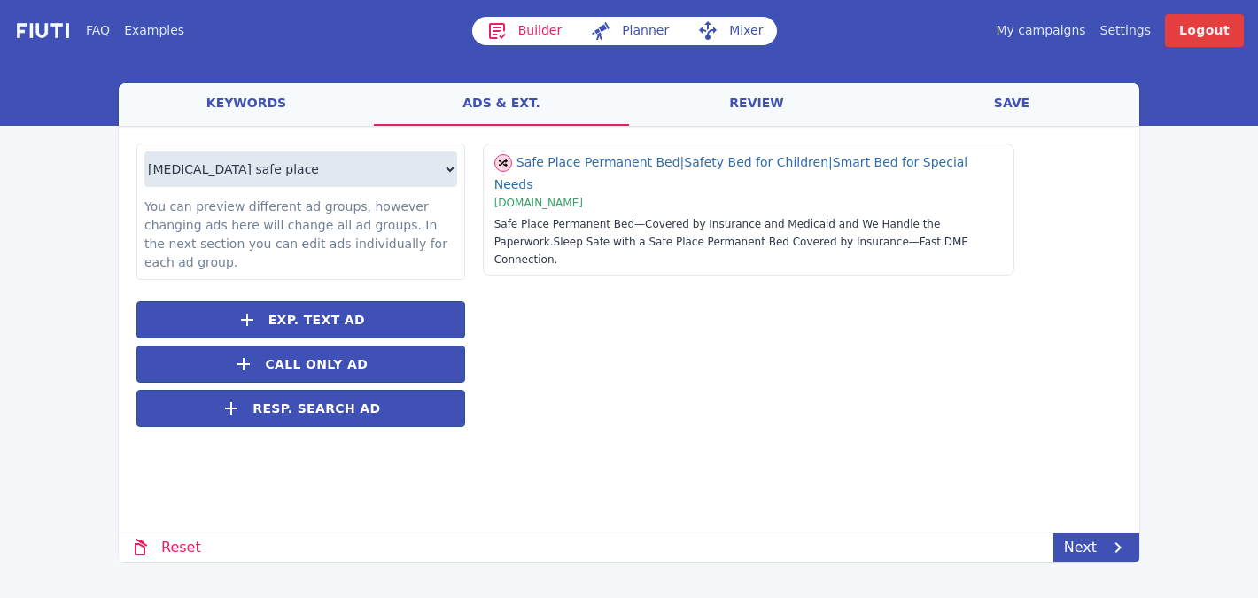
click at [759, 97] on link "review" at bounding box center [756, 104] width 255 height 43
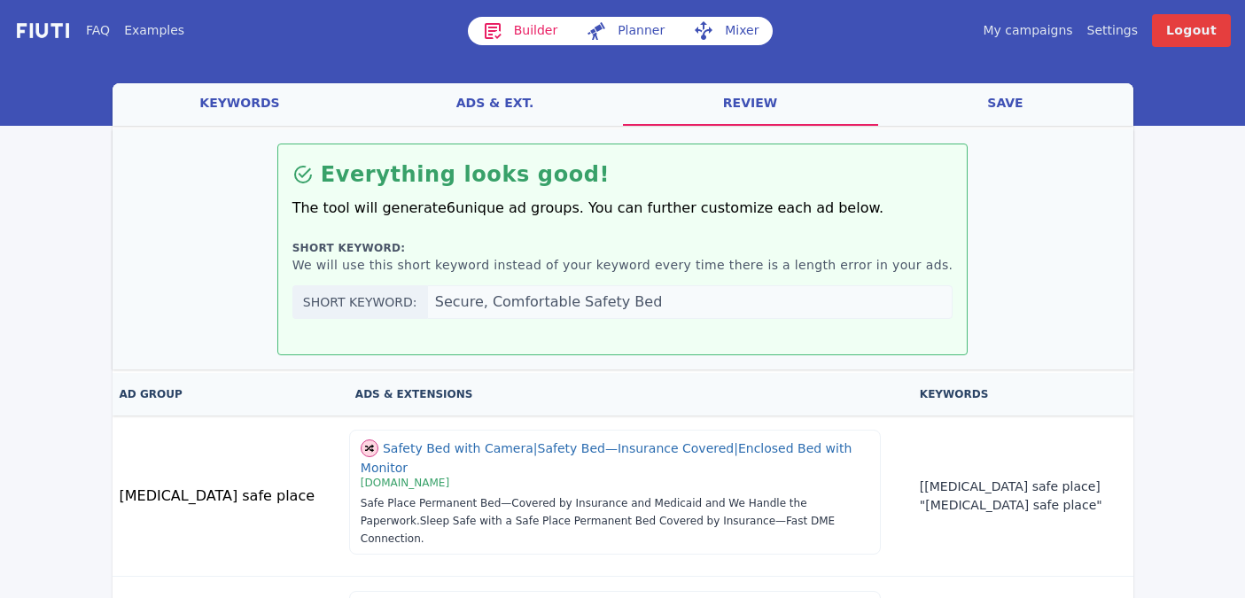
click at [1001, 91] on link "save" at bounding box center [1005, 104] width 255 height 43
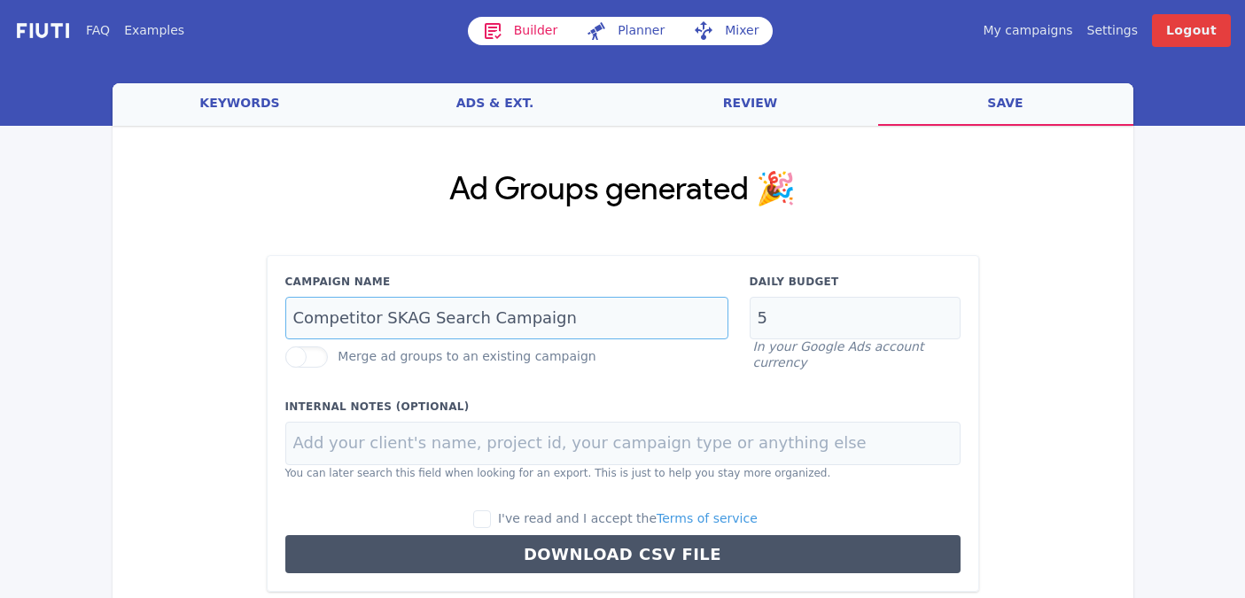
click at [352, 309] on input "Competitor SKAG Search Campaign" at bounding box center [506, 318] width 443 height 43
type input "Branded SKAG Search Campaign"
click at [486, 518] on input "I've read and I accept the Terms of service" at bounding box center [482, 519] width 18 height 18
checkbox input "true"
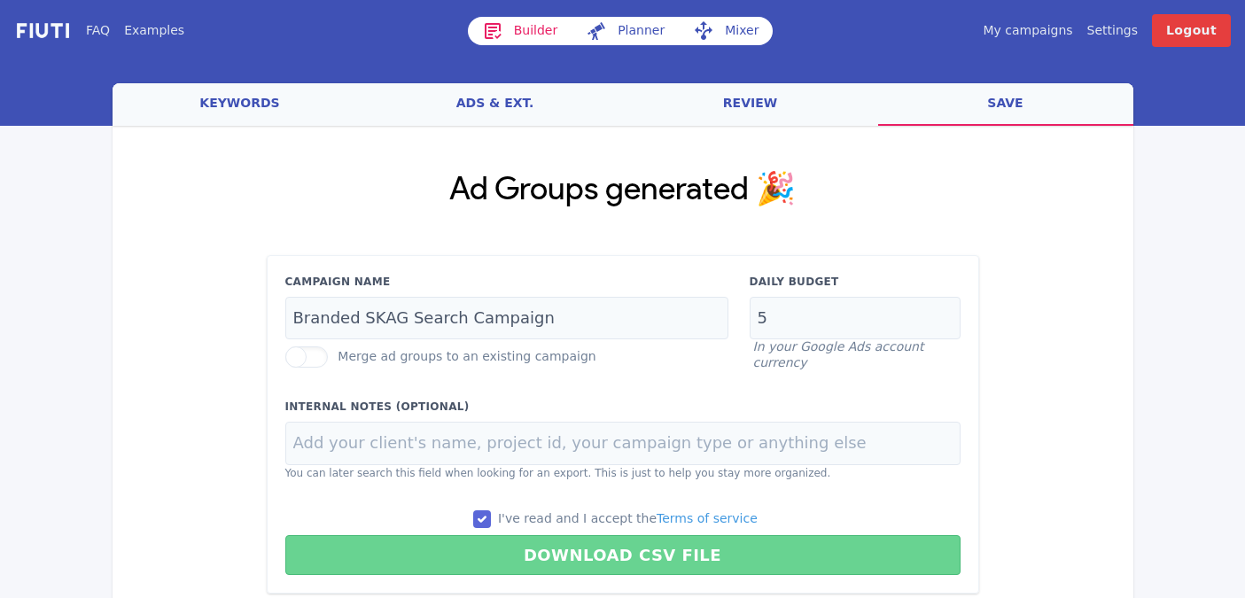
click at [518, 552] on button "Download CSV File" at bounding box center [622, 555] width 675 height 40
